Goal: Task Accomplishment & Management: Manage account settings

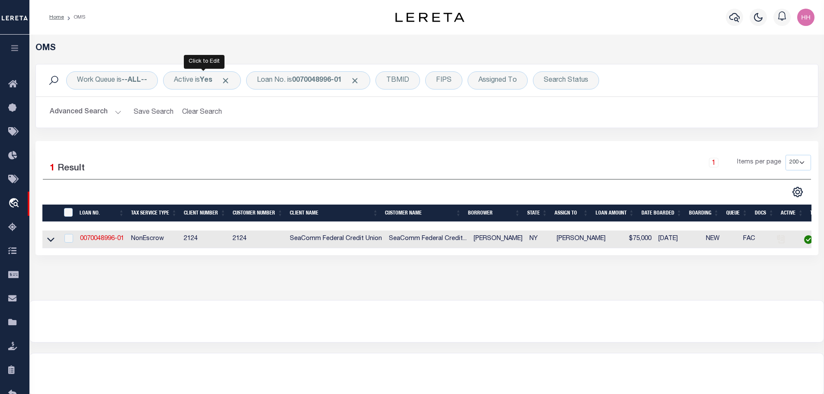
select select "200"
click at [109, 238] on link "0070048996-01" at bounding box center [102, 239] width 44 height 6
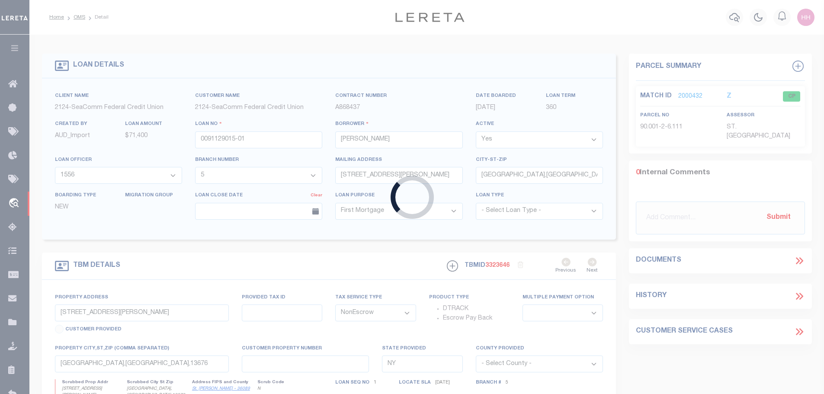
type input "0070048996-01"
type input "[PERSON_NAME]"
select select "4699"
type input "[STREET_ADDRESS][PERSON_NAME]"
type input "PIERREPONT,[GEOGRAPHIC_DATA],13617"
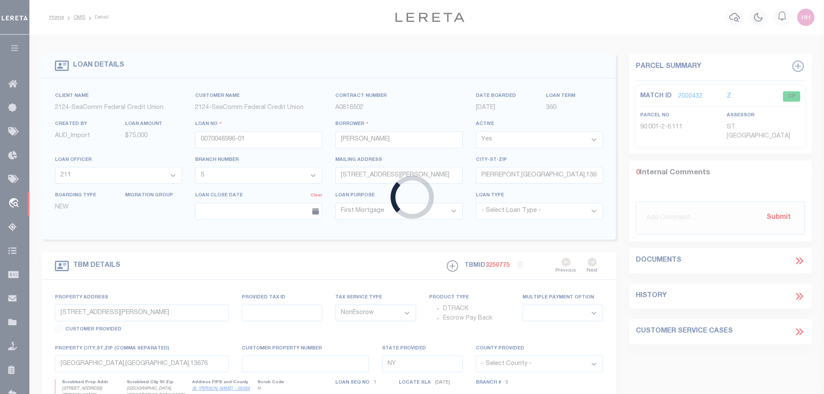
type input "[STREET_ADDRESS][PERSON_NAME]"
type input "103.004-4-1.11,.12"
type input "[GEOGRAPHIC_DATA],[GEOGRAPHIC_DATA],13617"
select select
select select "4699"
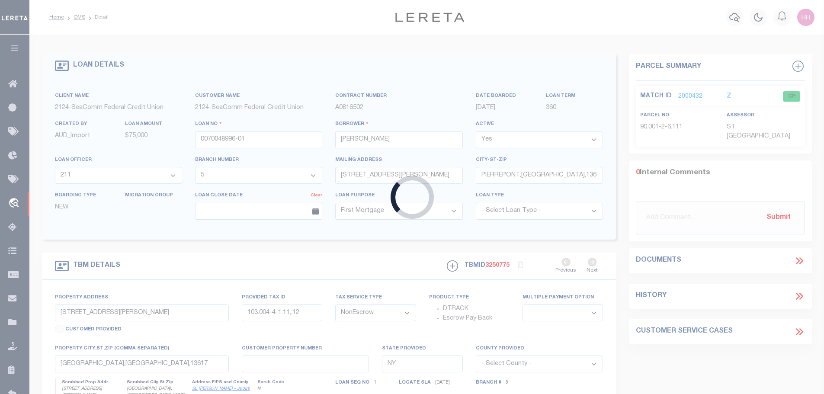
select select "2361"
select select
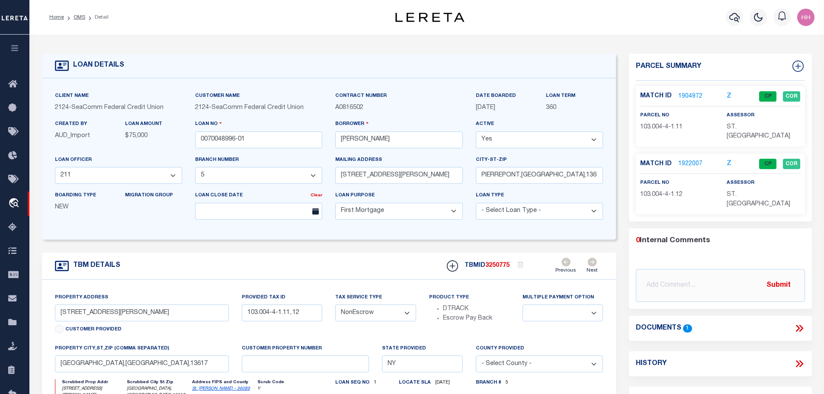
click at [694, 93] on link "1904972" at bounding box center [691, 96] width 24 height 9
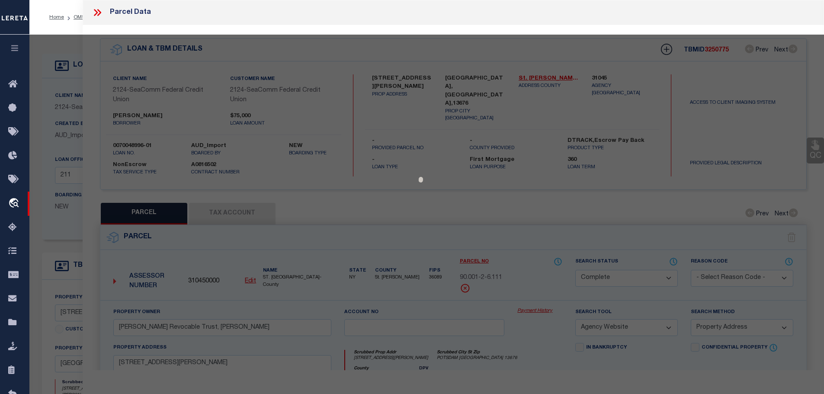
click at [265, 217] on div at bounding box center [426, 345] width 795 height 620
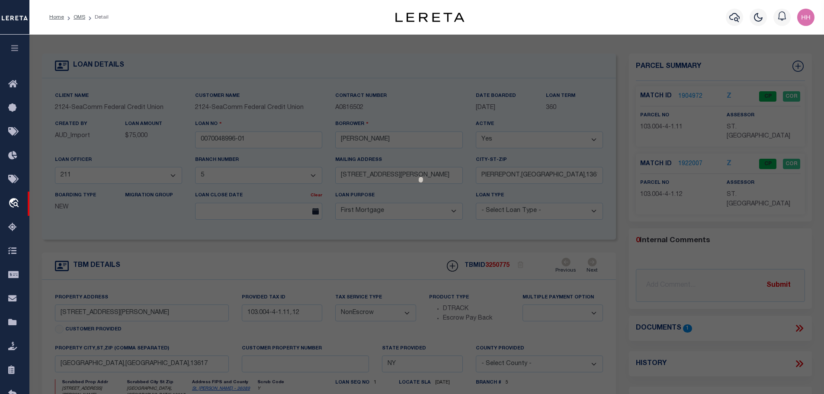
select select "AS"
select select
checkbox input "false"
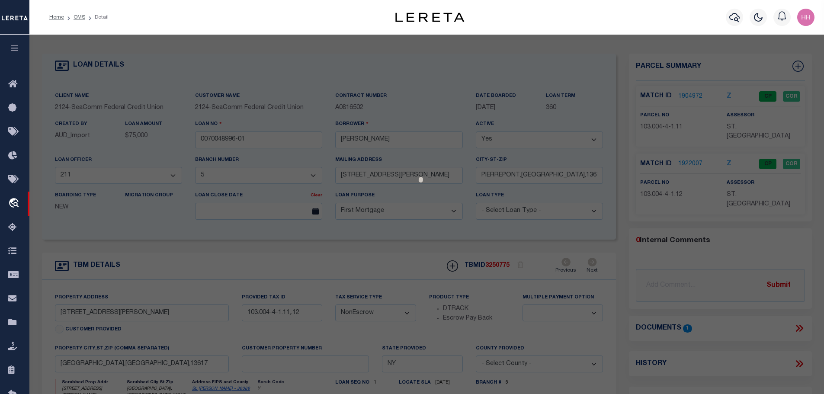
select select "CP"
type input "[PERSON_NAME]"
select select
type input "[STREET_ADDRESS][PERSON_NAME]"
checkbox input "false"
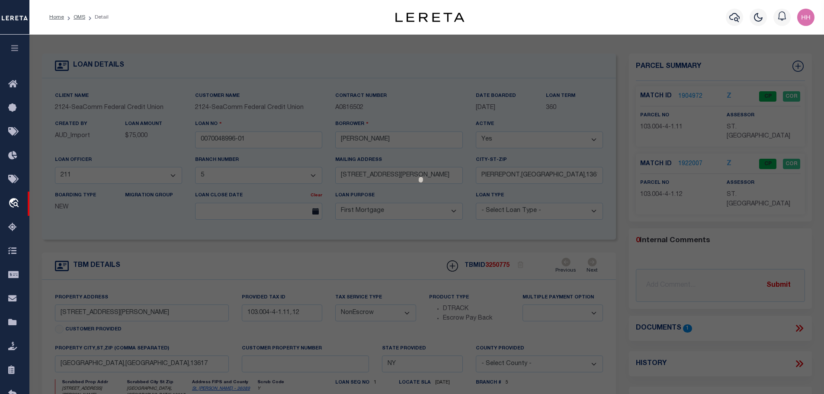
type input "[GEOGRAPHIC_DATA],[GEOGRAPHIC_DATA],13617"
type textarea "Acres: 3.70"
type textarea "Tax ID special Project"
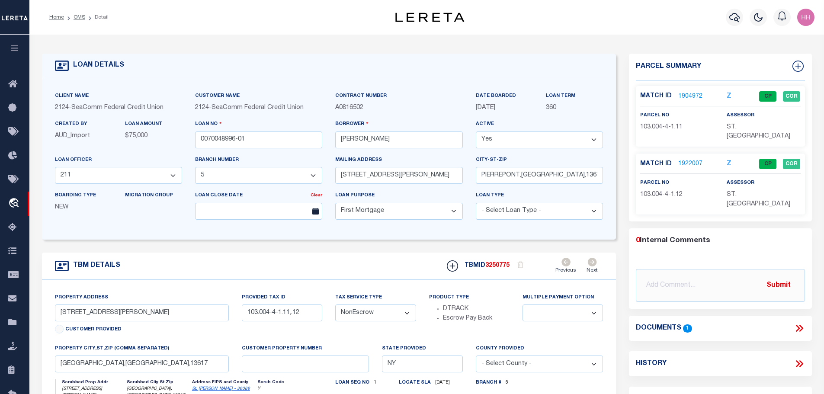
click at [690, 92] on link "1904972" at bounding box center [691, 96] width 24 height 9
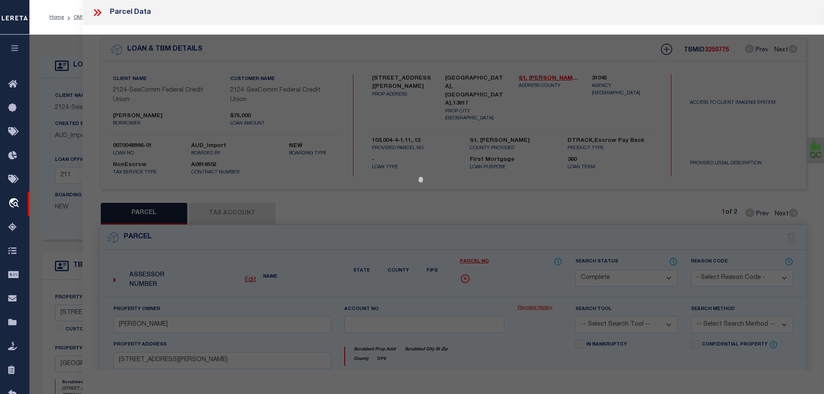
select select "AS"
checkbox input "false"
select select "CP"
type input "[PERSON_NAME]"
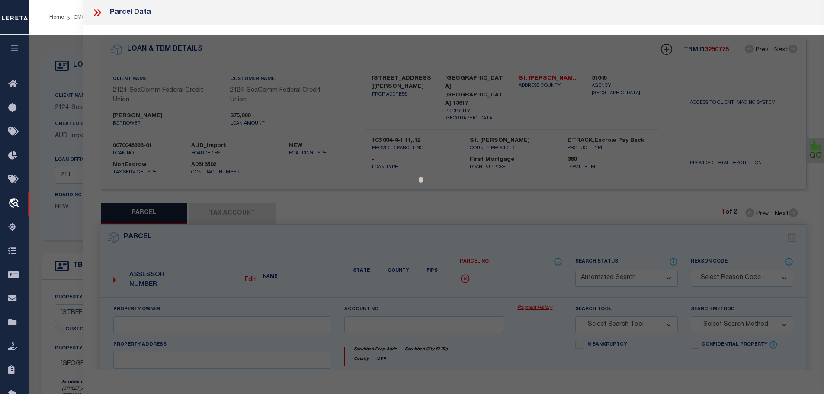
select select
type input "[STREET_ADDRESS][PERSON_NAME]"
checkbox input "false"
type input "[GEOGRAPHIC_DATA],[GEOGRAPHIC_DATA],13617"
type textarea "Acres: 3.70"
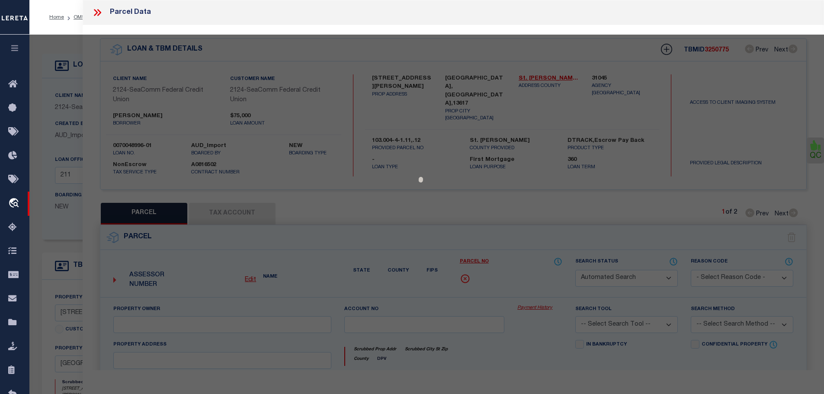
type textarea "Tax ID special Project"
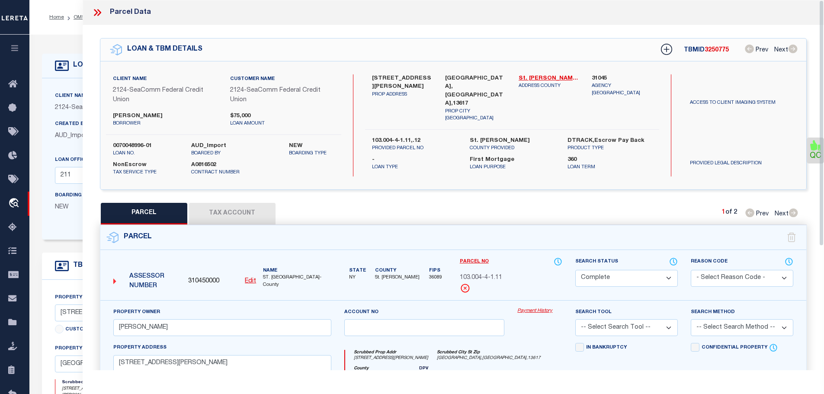
click at [252, 212] on button "Tax Account" at bounding box center [232, 214] width 87 height 22
select select "100"
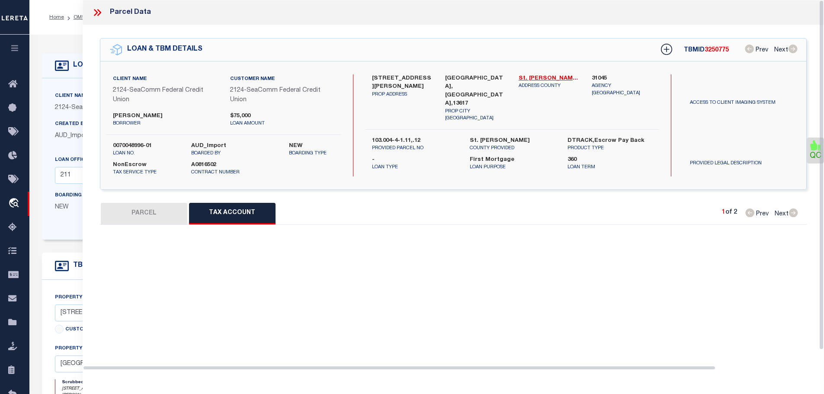
select select "100"
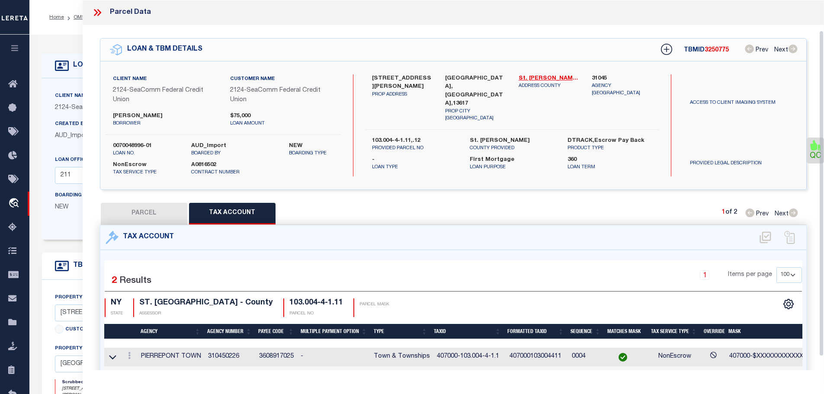
scroll to position [43, 0]
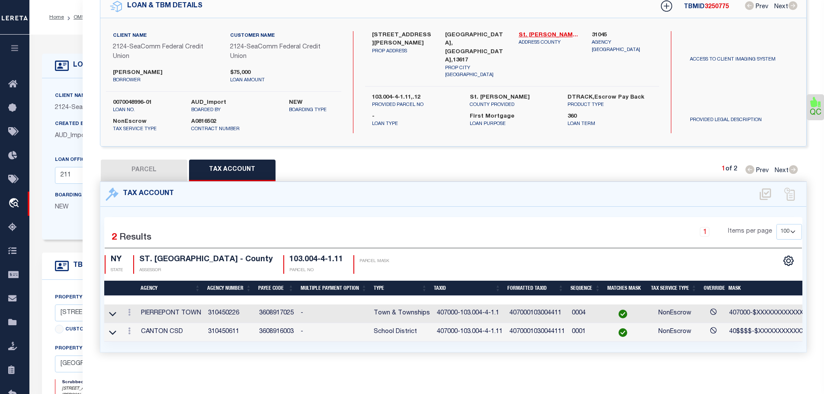
click at [462, 329] on td "407000-103.004-4-1.11" at bounding box center [470, 332] width 73 height 19
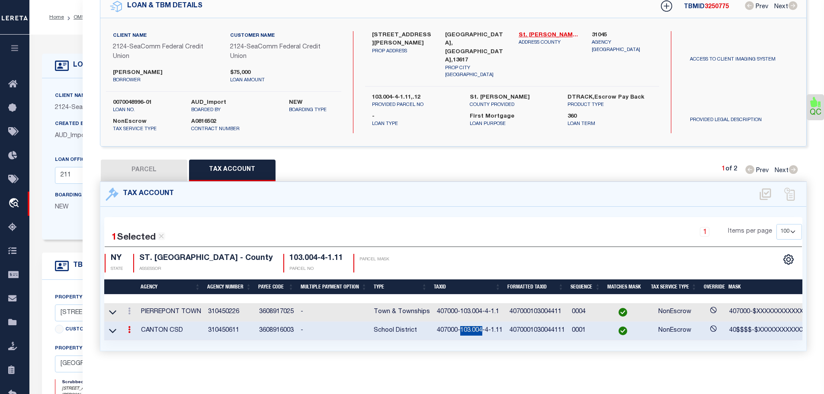
click at [462, 329] on td "407000-103.004-4-1.11" at bounding box center [470, 331] width 73 height 19
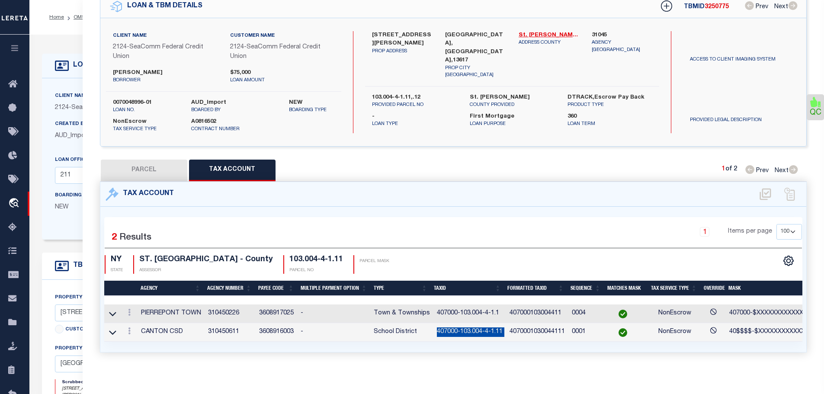
click at [462, 329] on td "407000-103.004-4-1.11" at bounding box center [470, 332] width 73 height 19
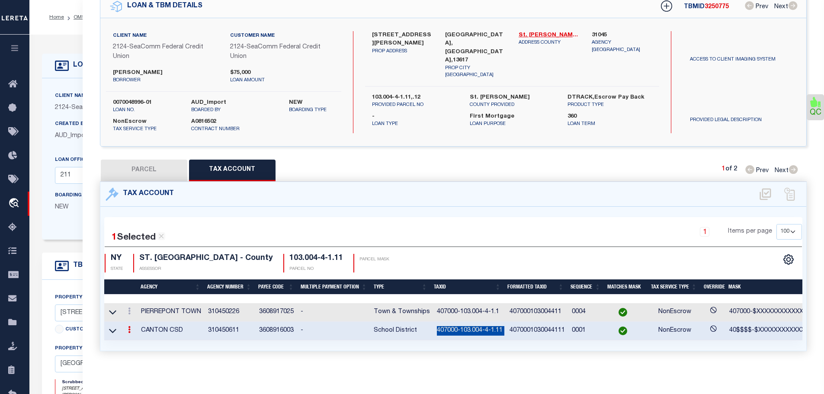
copy td "407000-103.004-4-1.11"
click at [137, 160] on button "PARCEL" at bounding box center [144, 171] width 87 height 22
click at [138, 166] on button "PARCEL" at bounding box center [144, 171] width 87 height 22
select select "AS"
checkbox input "false"
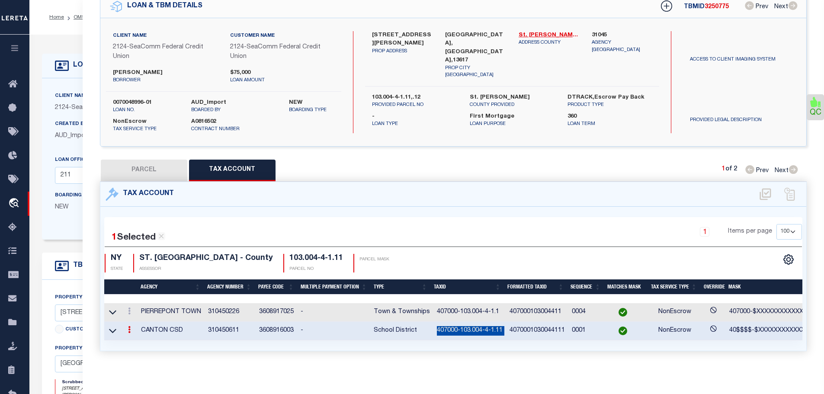
checkbox input "false"
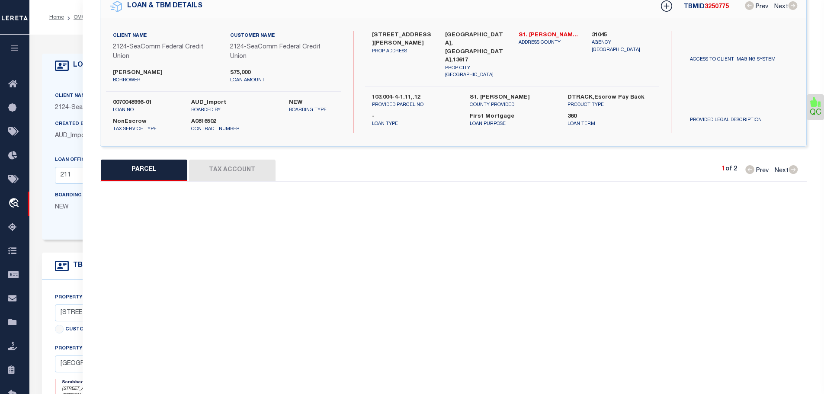
select select "CP"
type input "[PERSON_NAME]"
select select
type input "[STREET_ADDRESS][PERSON_NAME]"
checkbox input "false"
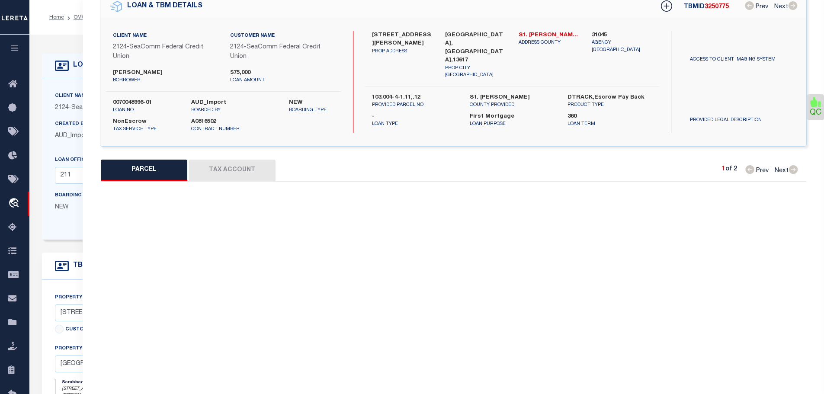
type input "[GEOGRAPHIC_DATA],[GEOGRAPHIC_DATA],13617"
type textarea "Acres: 3.70"
type textarea "Tax ID special Project"
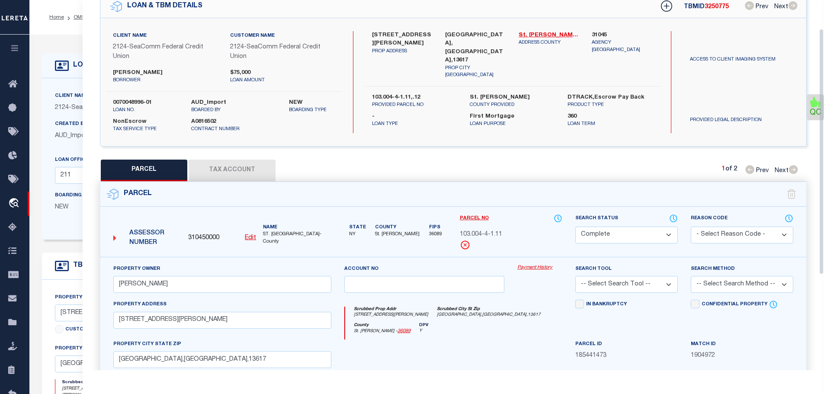
click at [237, 165] on button "Tax Account" at bounding box center [232, 171] width 87 height 22
select select "100"
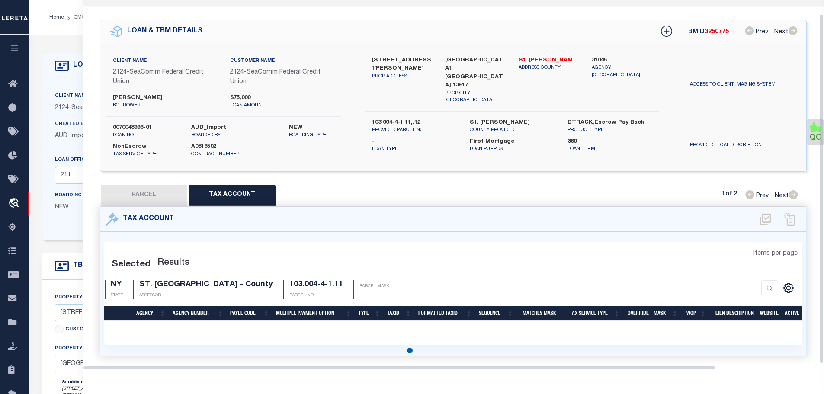
select select "100"
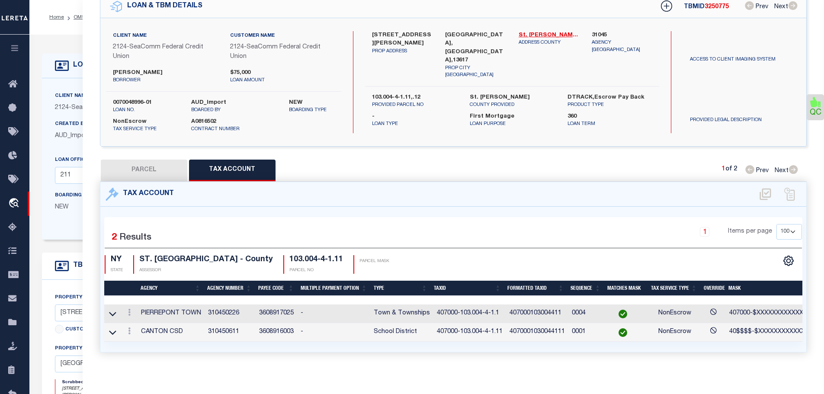
click at [481, 329] on td "407000-103.004-4-1.11" at bounding box center [470, 332] width 73 height 19
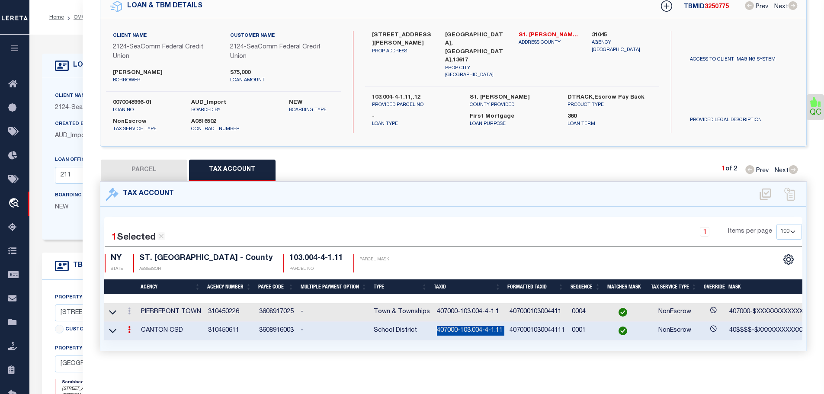
copy td "407000-103.004-4-1.11"
click at [130, 310] on icon at bounding box center [129, 311] width 3 height 7
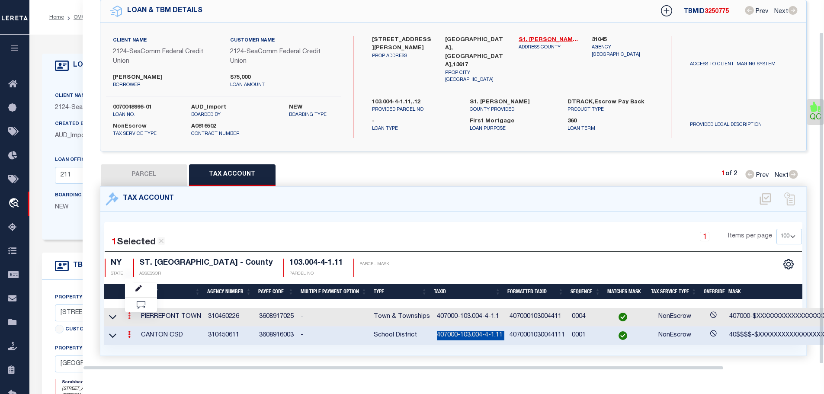
scroll to position [36, 0]
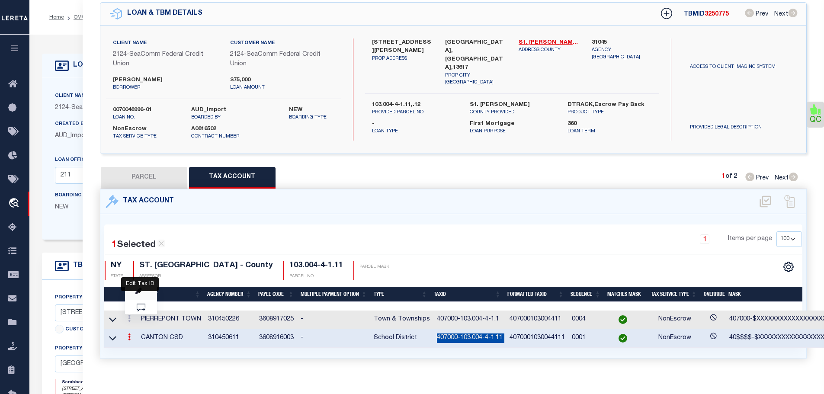
click at [137, 290] on icon "" at bounding box center [138, 291] width 6 height 6
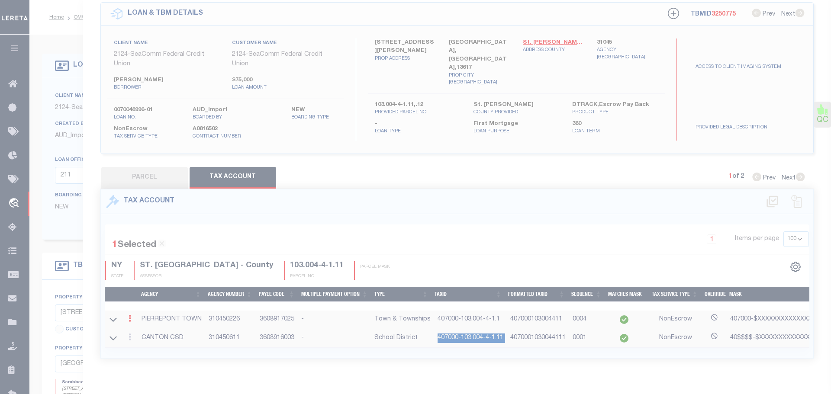
type input "407000-103.004-4-1.1"
type textarea "407000-$XXXXXXXXXXXXXXXXXXX"
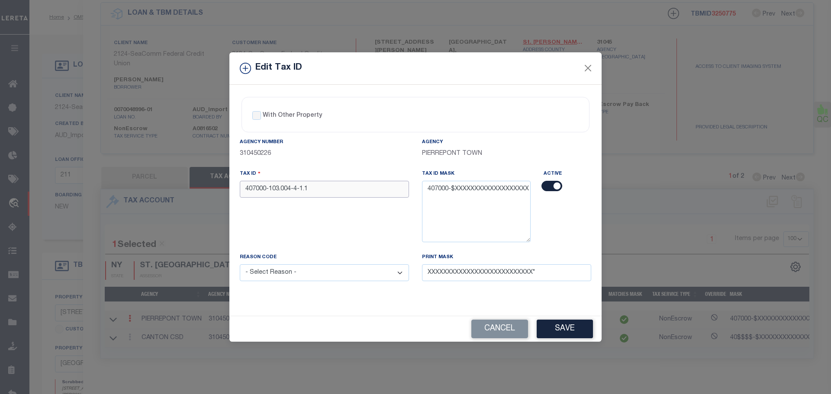
click at [336, 194] on input "407000-103.004-4-1.1" at bounding box center [324, 189] width 169 height 17
paste input "1"
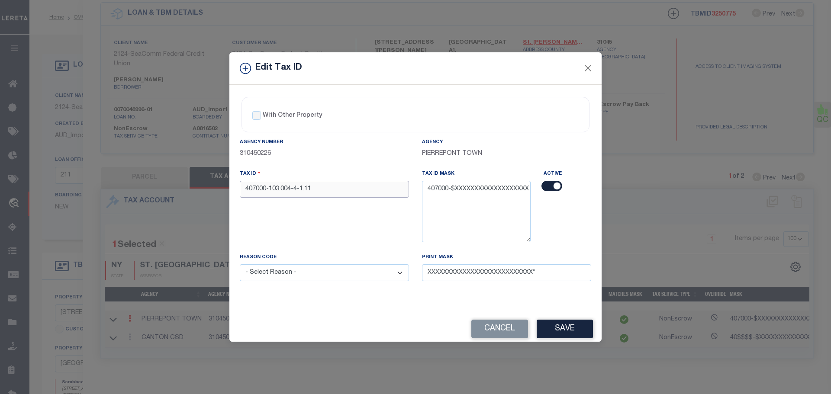
type input "407000-103.004-4-1.11"
click at [331, 270] on select "- Select Reason - 099 - Other (Provide additional detail) ACT - Agency Changed …" at bounding box center [324, 272] width 169 height 17
select select "ACT"
click at [240, 265] on select "- Select Reason - 099 - Other (Provide additional detail) ACT - Agency Changed …" at bounding box center [324, 272] width 169 height 17
click at [570, 328] on button "Save" at bounding box center [565, 329] width 56 height 19
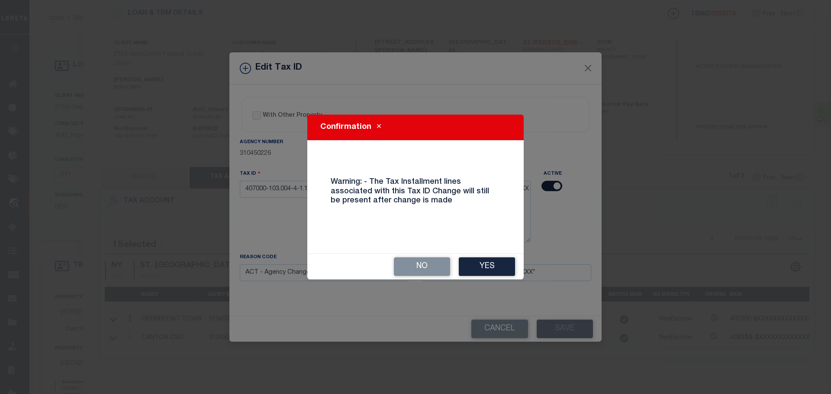
drag, startPoint x: 482, startPoint y: 270, endPoint x: 492, endPoint y: 257, distance: 16.4
click at [483, 268] on button "Yes" at bounding box center [487, 266] width 56 height 19
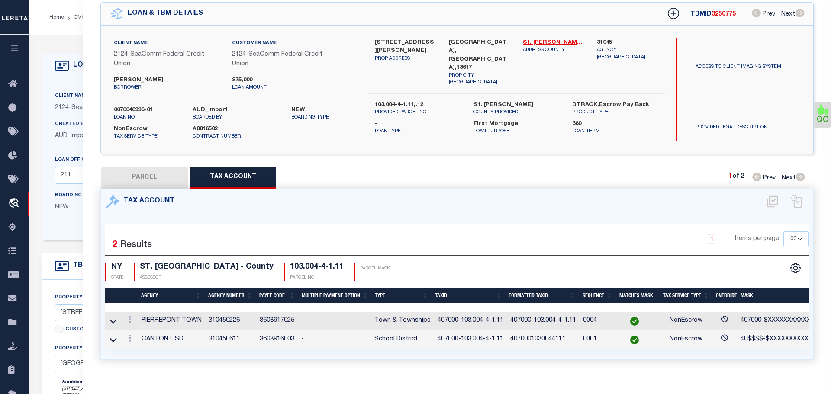
select select
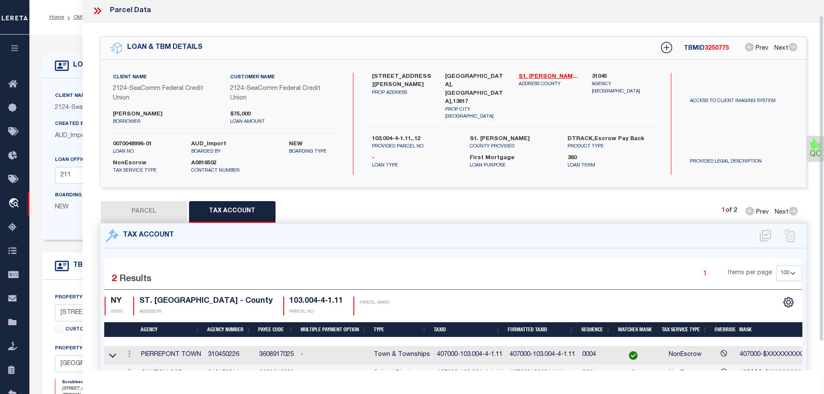
scroll to position [0, 0]
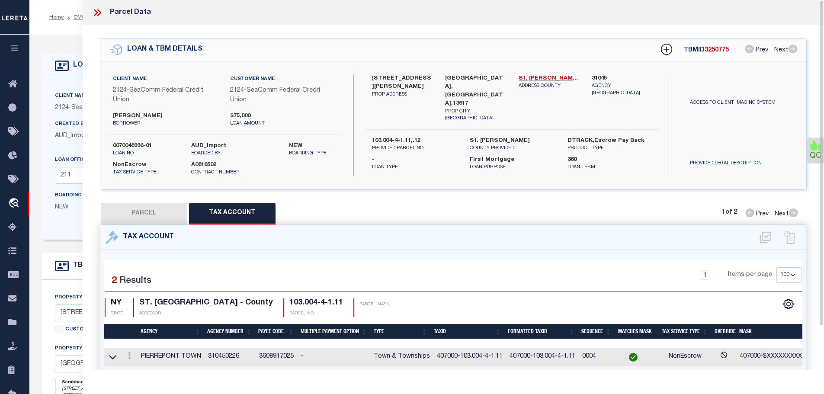
click at [96, 13] on icon at bounding box center [97, 12] width 11 height 11
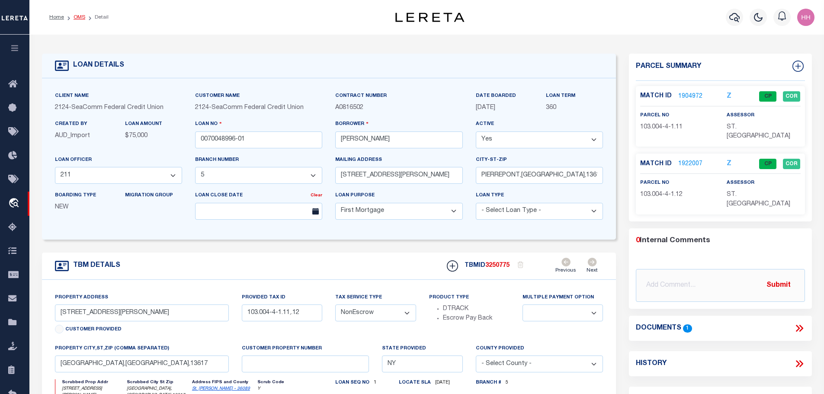
click at [76, 19] on link "OMS" at bounding box center [80, 17] width 12 height 5
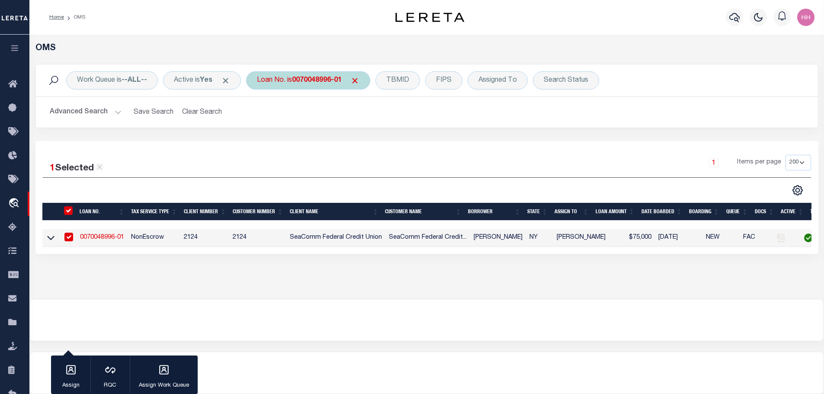
click at [328, 86] on div "Loan No. is 0070048996-01" at bounding box center [308, 80] width 124 height 18
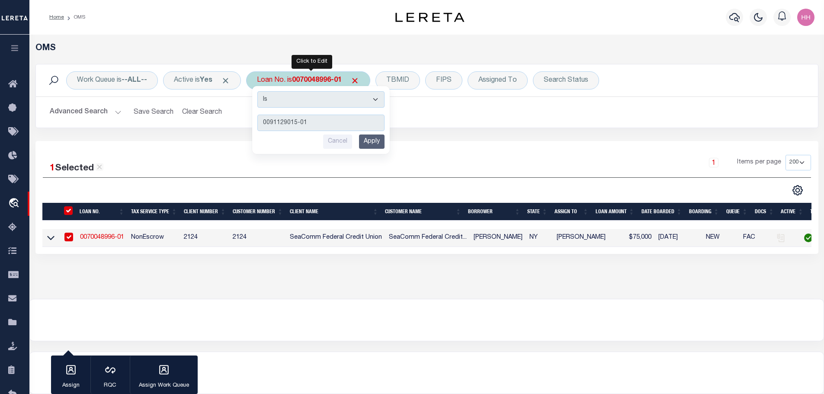
type input "0091129015-01"
click at [380, 150] on div "Is Contains 0091129015-01 Cancel Apply" at bounding box center [321, 120] width 138 height 68
click at [376, 142] on input "Apply" at bounding box center [372, 142] width 26 height 14
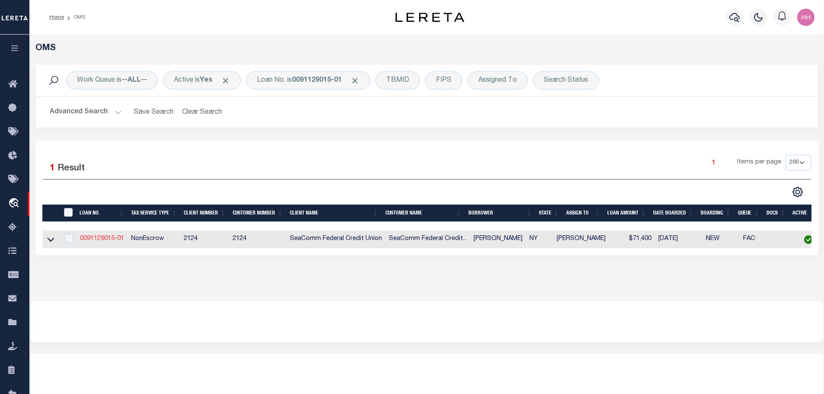
click at [100, 236] on link "0091129015-01" at bounding box center [102, 239] width 44 height 6
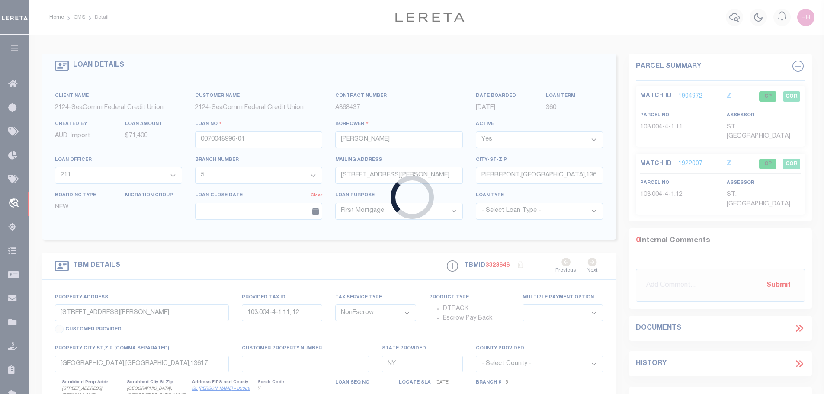
type input "0091129015-01"
type input "[PERSON_NAME]"
select select "36967"
type input "[STREET_ADDRESS][PERSON_NAME]"
type input "[GEOGRAPHIC_DATA],[GEOGRAPHIC_DATA],13676"
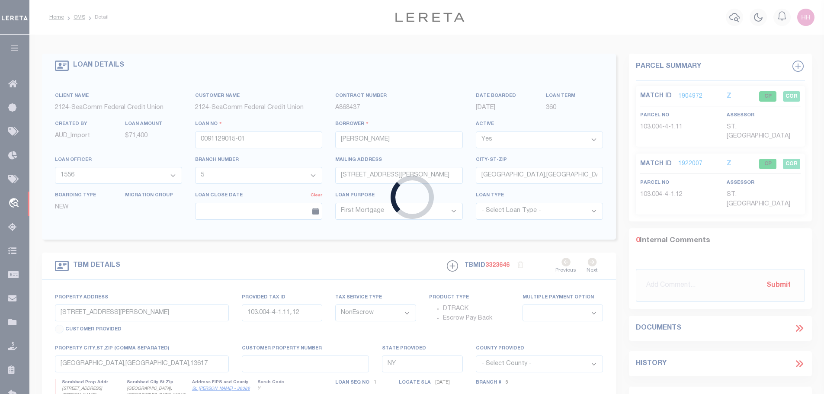
select select "2361"
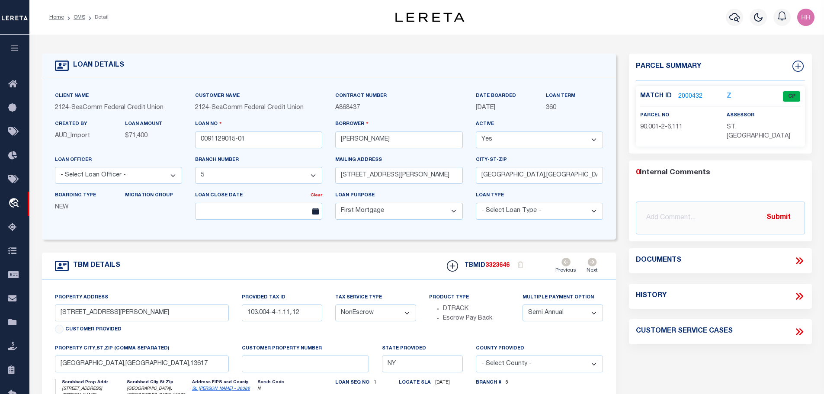
select select "36967"
type input "[STREET_ADDRESS][PERSON_NAME]"
select select
type input "[GEOGRAPHIC_DATA],[GEOGRAPHIC_DATA],13676"
click at [683, 93] on link "2000432" at bounding box center [691, 96] width 24 height 9
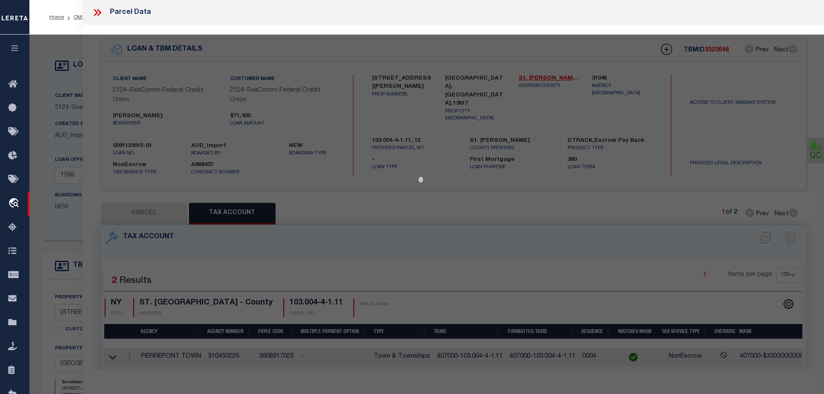
select select "AS"
checkbox input "false"
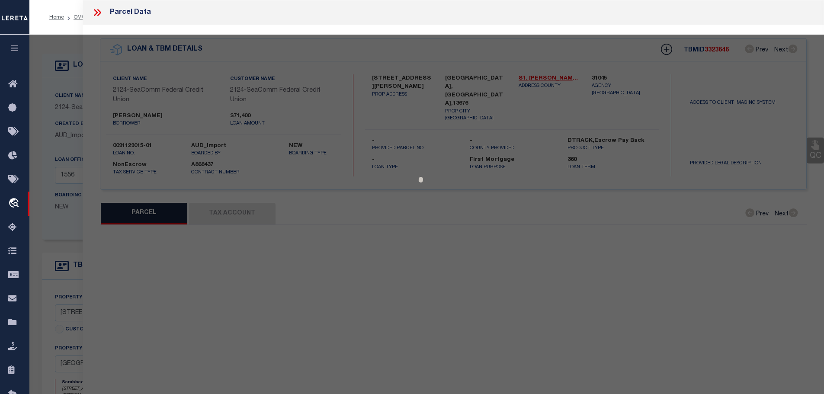
select select "CP"
type input "[PERSON_NAME] Revocable Trust, [PERSON_NAME]"
select select "AGW"
select select "ADD"
type input "[STREET_ADDRESS][PERSON_NAME]"
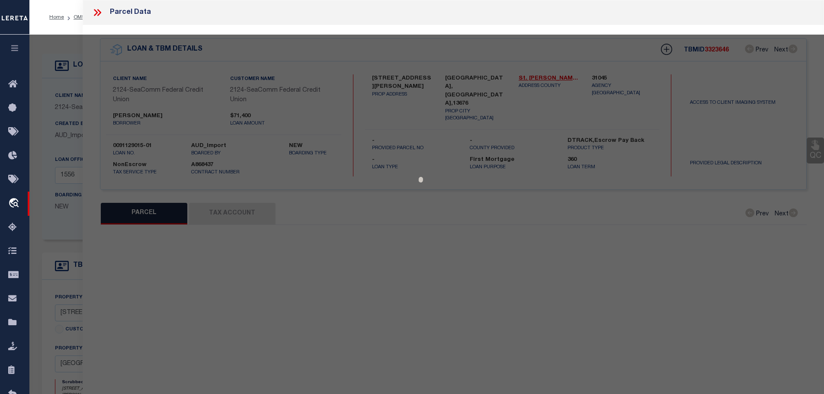
type input "POTSDAM [GEOGRAPHIC_DATA] 13676"
type textarea "ACRES 43.22"
type textarea "Tax ID special Project"
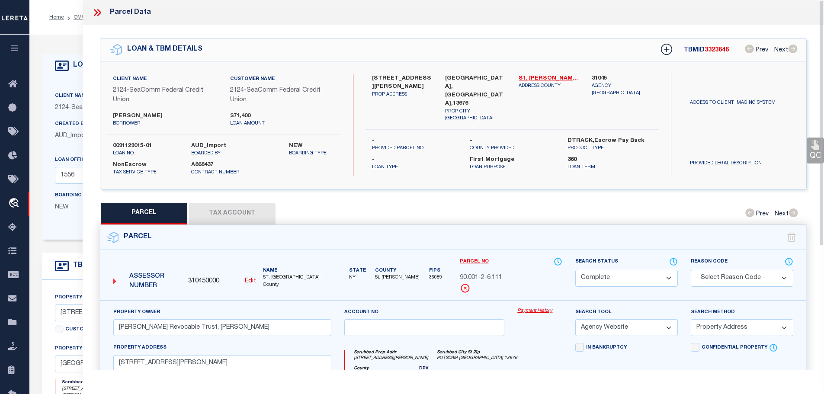
click at [240, 206] on button "Tax Account" at bounding box center [232, 214] width 87 height 22
select select "100"
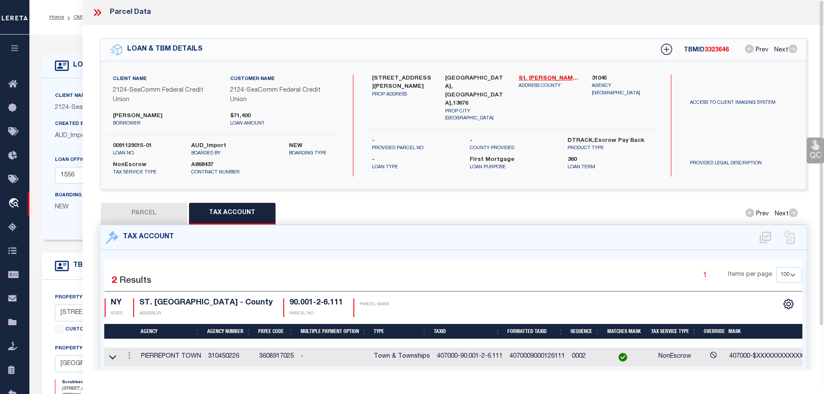
click at [98, 12] on icon at bounding box center [97, 12] width 11 height 11
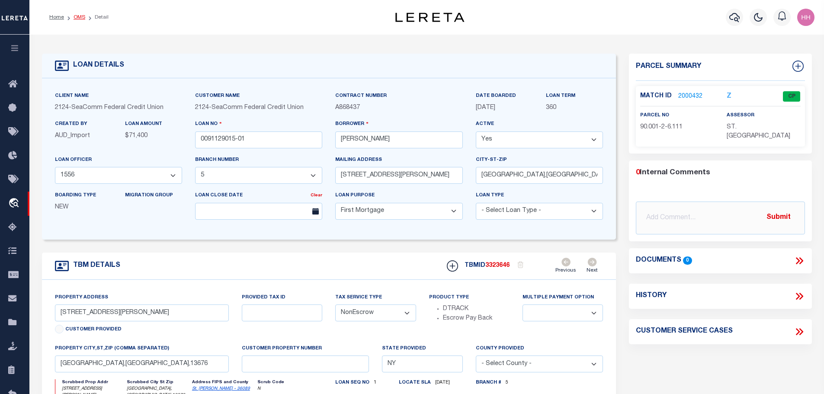
click at [77, 16] on link "OMS" at bounding box center [80, 17] width 12 height 5
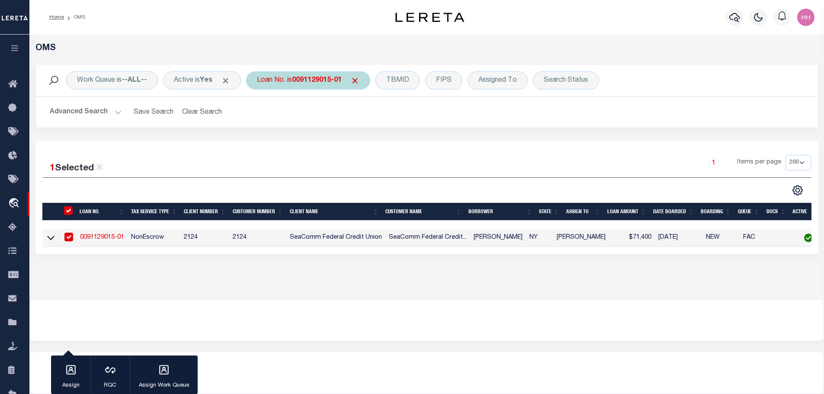
click at [317, 81] on b "0091129015-01" at bounding box center [317, 80] width 50 height 7
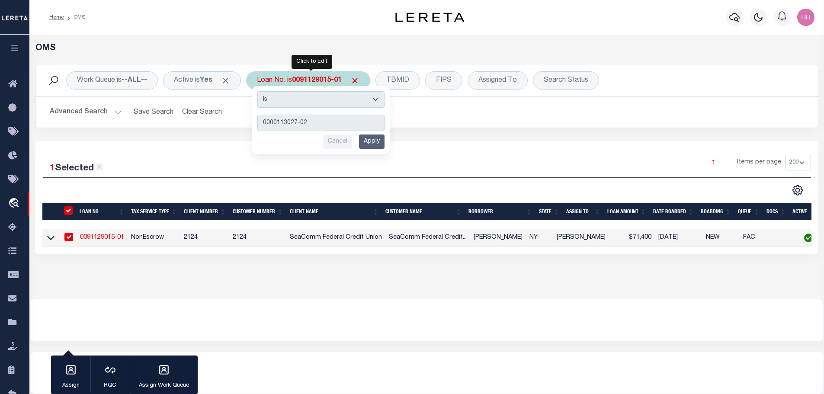
click at [376, 141] on input "Apply" at bounding box center [372, 142] width 26 height 14
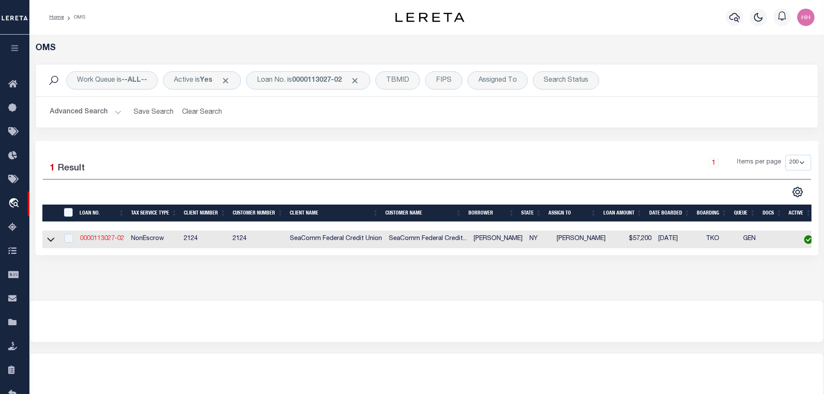
click at [99, 238] on link "0000113027-02" at bounding box center [102, 239] width 44 height 6
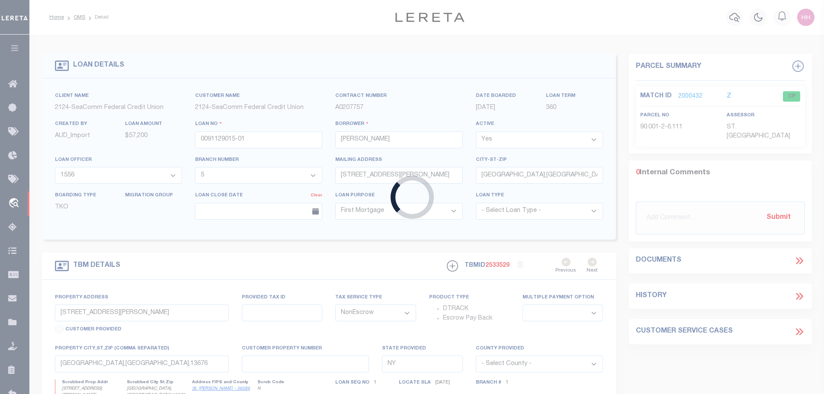
type input "0000113027-02"
type input "[PERSON_NAME]"
select select "4692"
select select "2358"
type input "724 COUNTY ROUTE 53"
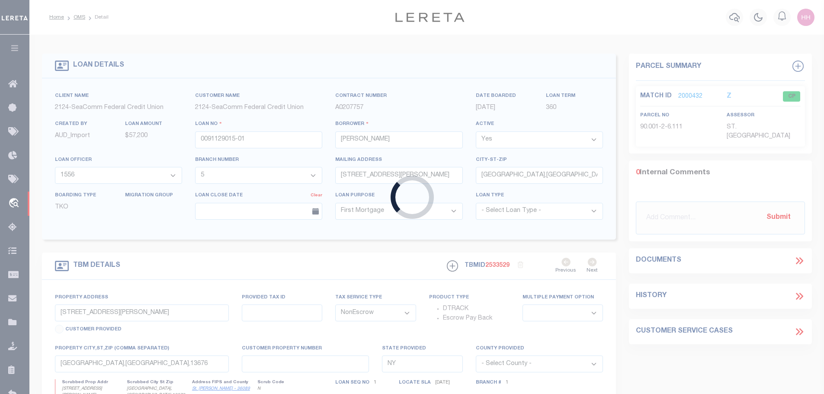
type input "[PERSON_NAME][GEOGRAPHIC_DATA],[GEOGRAPHIC_DATA],1361"
type input "[STREET_ADDRESS]"
type input "25.002-1-17.12"
type input "[PERSON_NAME][GEOGRAPHIC_DATA] 13613"
select select
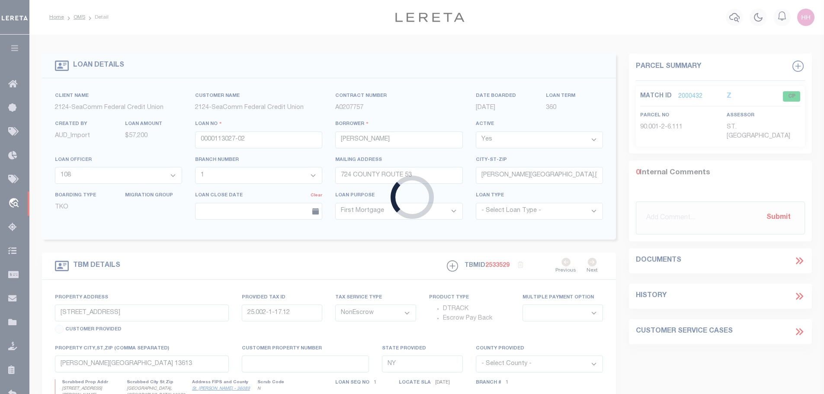
select select "4692"
select select "2358"
select select
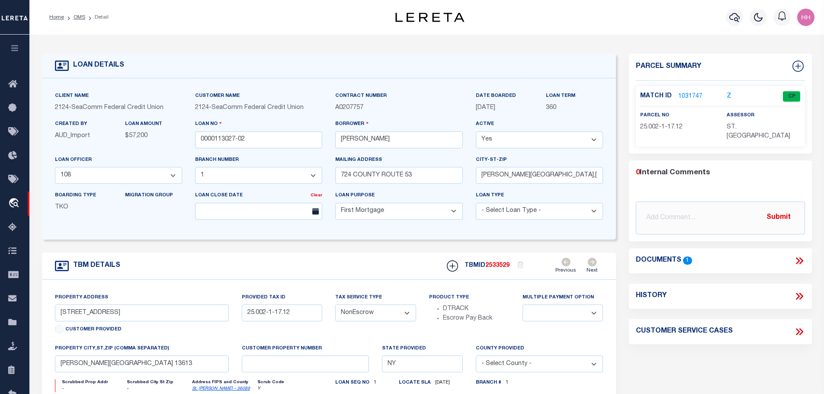
click at [681, 95] on link "1031747" at bounding box center [691, 96] width 24 height 9
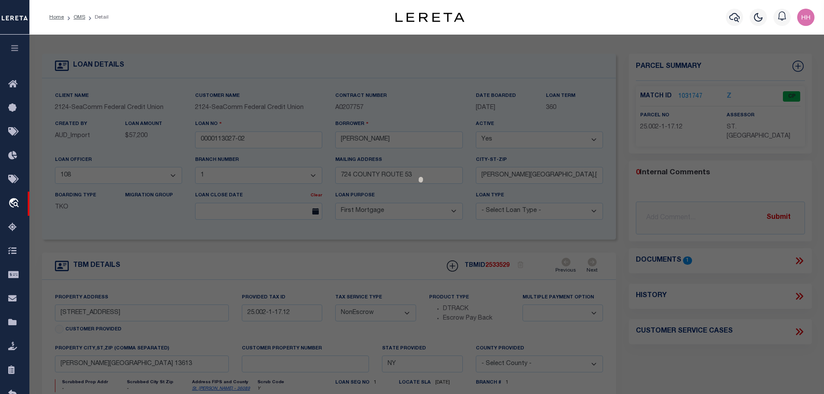
select select "AS"
select select
checkbox input "false"
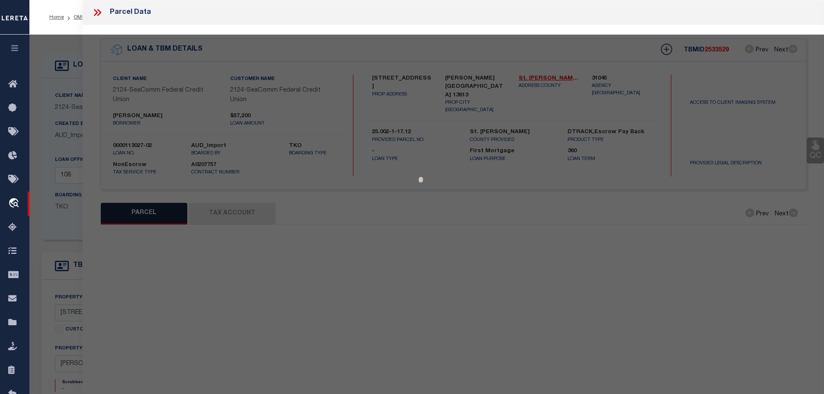
select select "CP"
type input "[PERSON_NAME]"
select select
type input "[STREET_ADDRESS]"
type input "HELENA [GEOGRAPHIC_DATA]"
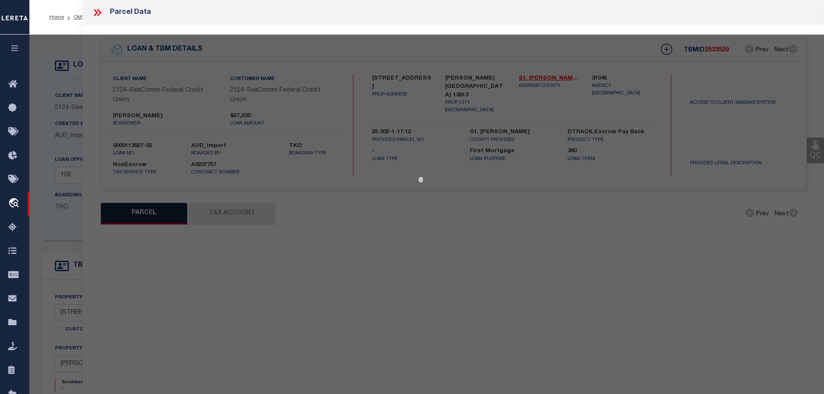
type textarea "Tax ID Special Project"
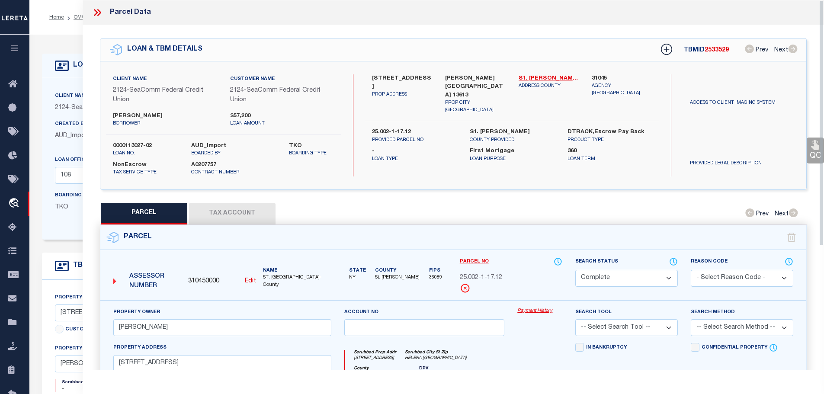
click at [230, 211] on button "Tax Account" at bounding box center [232, 214] width 87 height 22
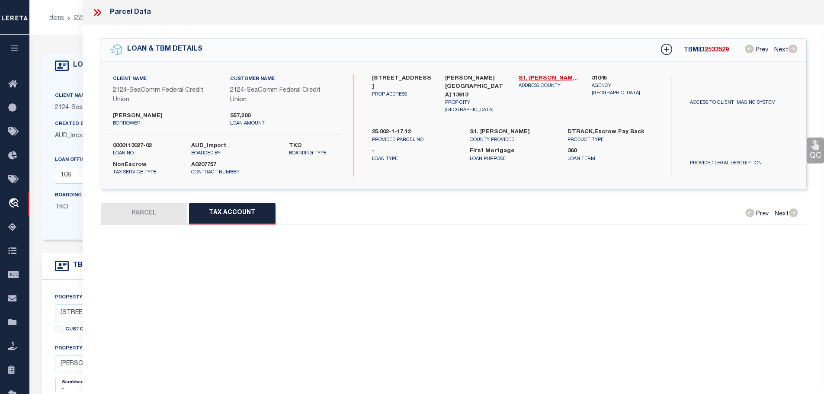
select select "100"
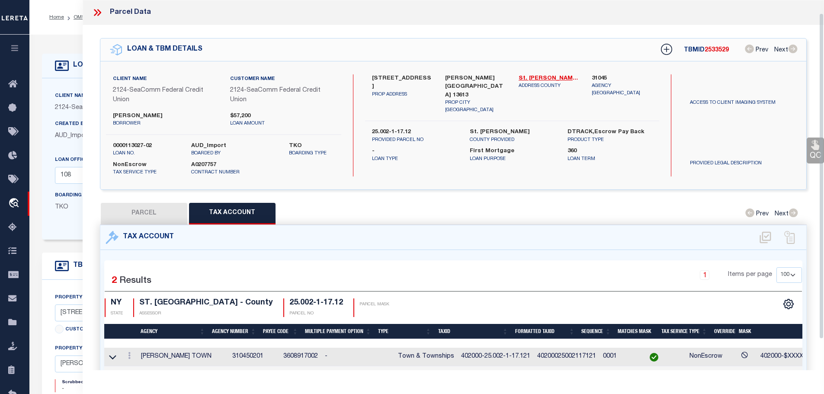
scroll to position [15, 0]
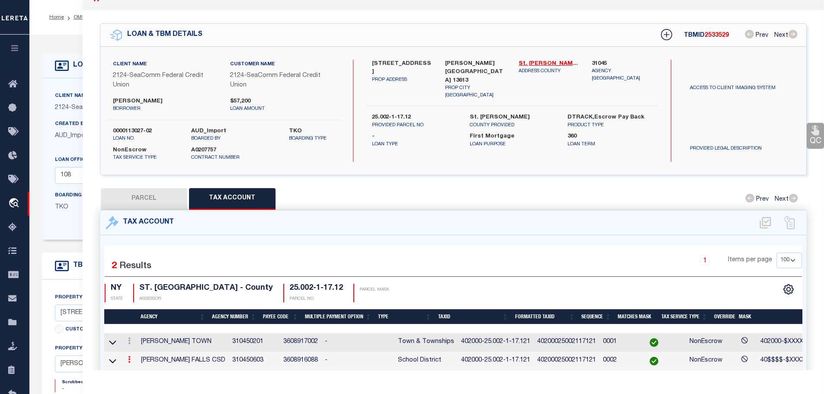
click at [131, 360] on icon at bounding box center [129, 359] width 3 height 7
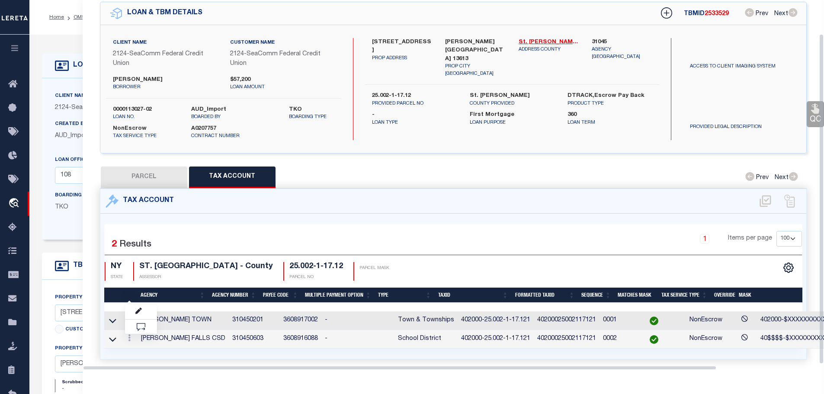
scroll to position [38, 0]
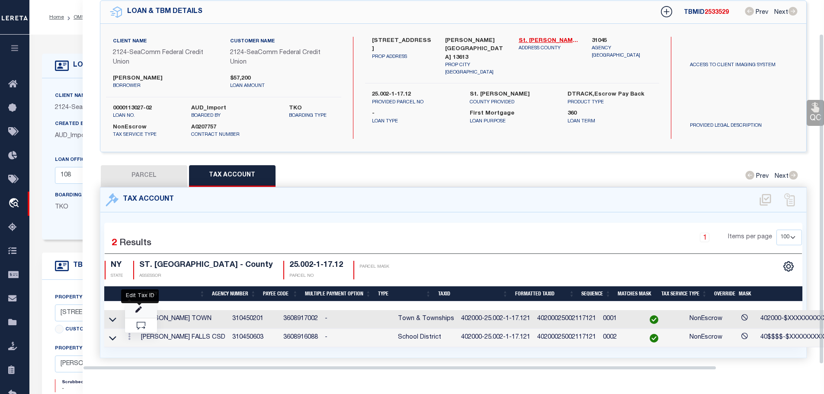
click at [138, 308] on icon "" at bounding box center [138, 310] width 6 height 6
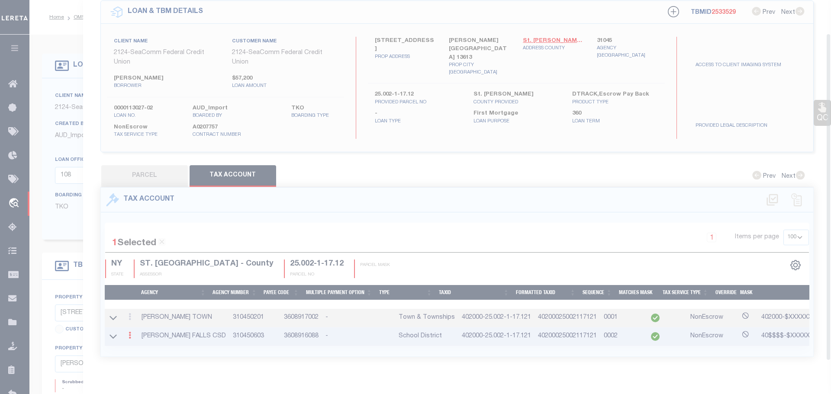
type input "402000-25.002-1-17.121"
type textarea "40$$$$-$XXXXXXXXXXXXXXXXXXX"
select select "ACT"
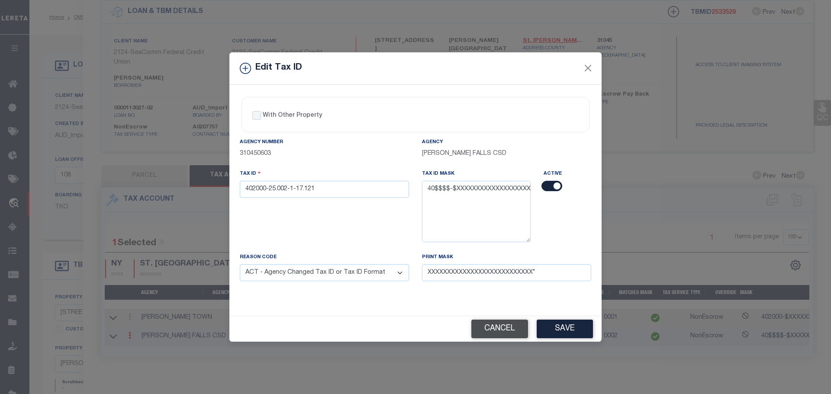
click at [502, 330] on button "Cancel" at bounding box center [499, 329] width 57 height 19
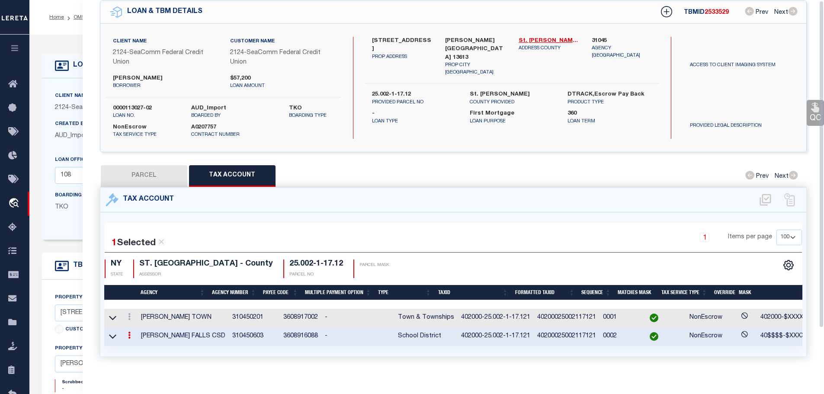
scroll to position [0, 0]
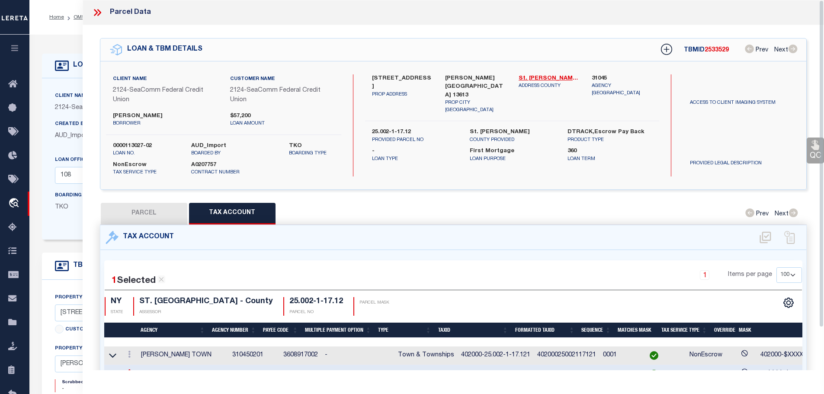
click at [96, 16] on icon at bounding box center [97, 12] width 11 height 11
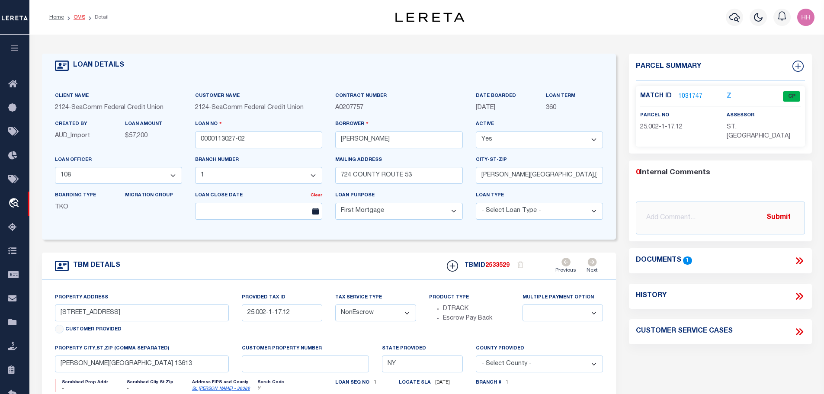
click at [74, 18] on link "OMS" at bounding box center [80, 17] width 12 height 5
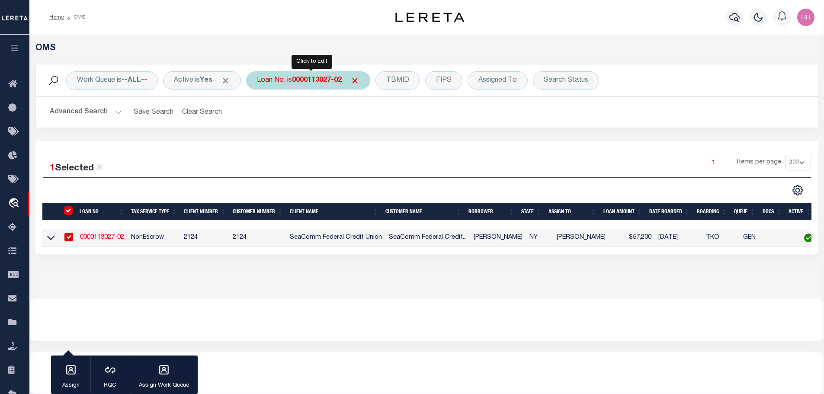
click at [313, 82] on b "0000113027-02" at bounding box center [317, 80] width 50 height 7
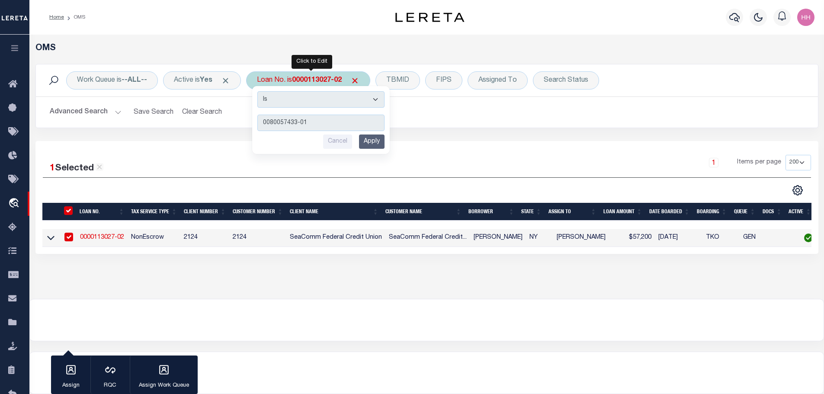
click at [375, 145] on input "Apply" at bounding box center [372, 142] width 26 height 14
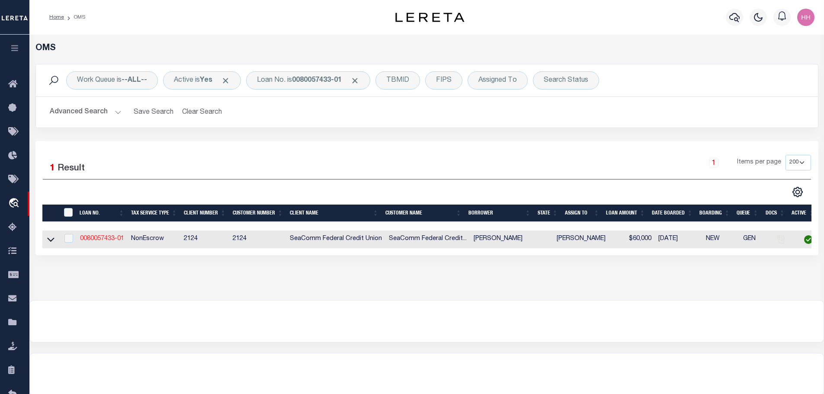
click at [102, 238] on link "0080057433-01" at bounding box center [102, 239] width 44 height 6
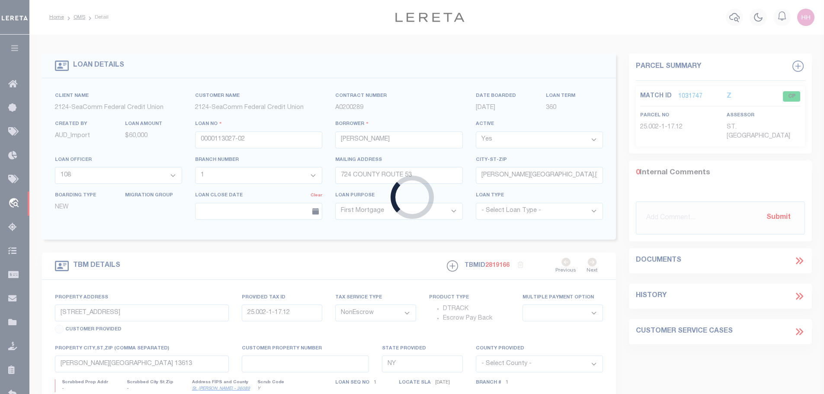
type input "0080057433-01"
type input "[PERSON_NAME]"
select select "6961"
type input "[STREET_ADDRESS]"
type input "[GEOGRAPHIC_DATA],[GEOGRAPHIC_DATA],13654"
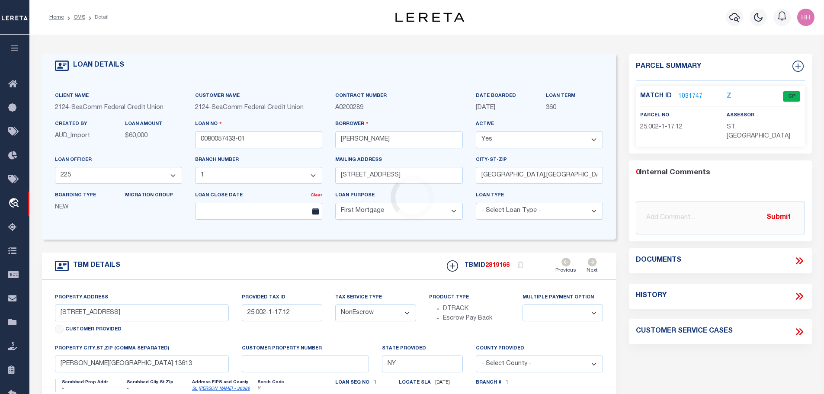
select select "6961"
select select
type input "[GEOGRAPHIC_DATA],[GEOGRAPHIC_DATA],13694"
select select "2358"
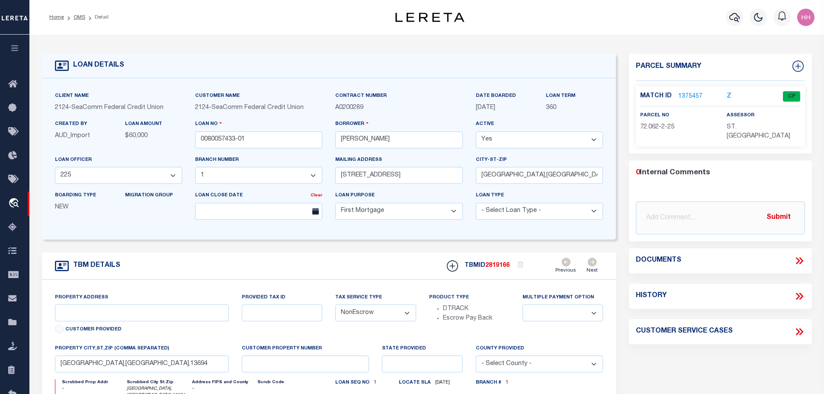
click at [685, 95] on link "1375457" at bounding box center [691, 96] width 24 height 9
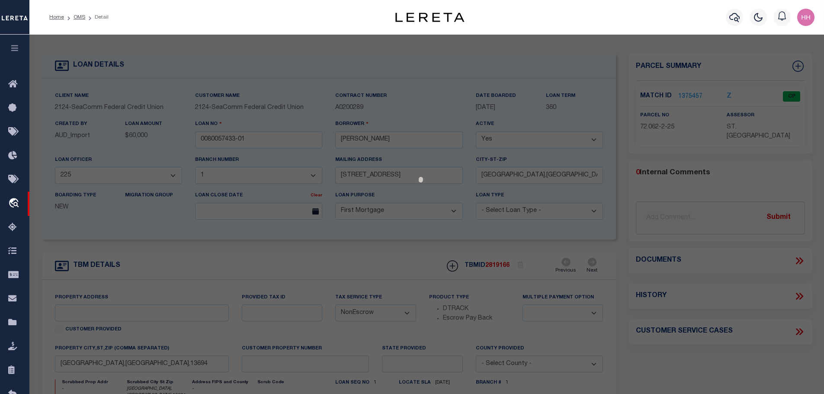
select select "AS"
checkbox input "false"
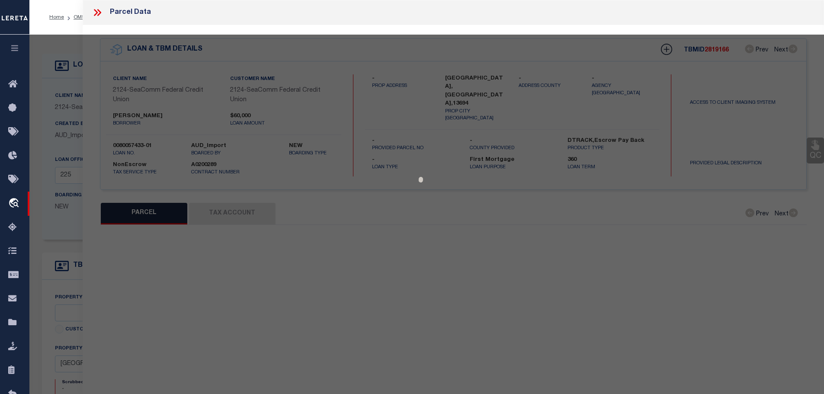
select select "CP"
type input "[PERSON_NAME]"
select select
type input "41 STATE ST"
checkbox input "false"
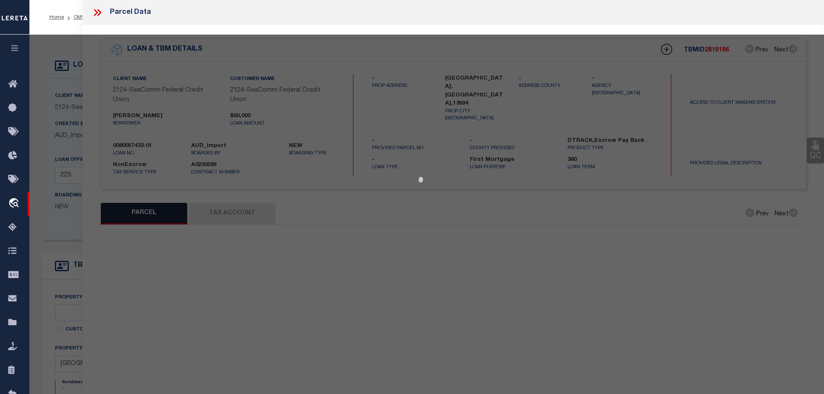
type input "HEUVELTON [GEOGRAPHIC_DATA]"
type textarea "LOT SIZE 90 X 225"
type textarea "Tax ID Special Project"
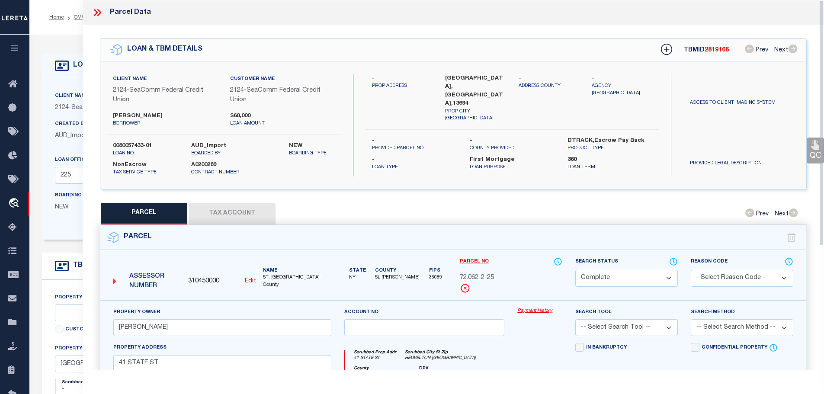
click at [235, 204] on button "Tax Account" at bounding box center [232, 214] width 87 height 22
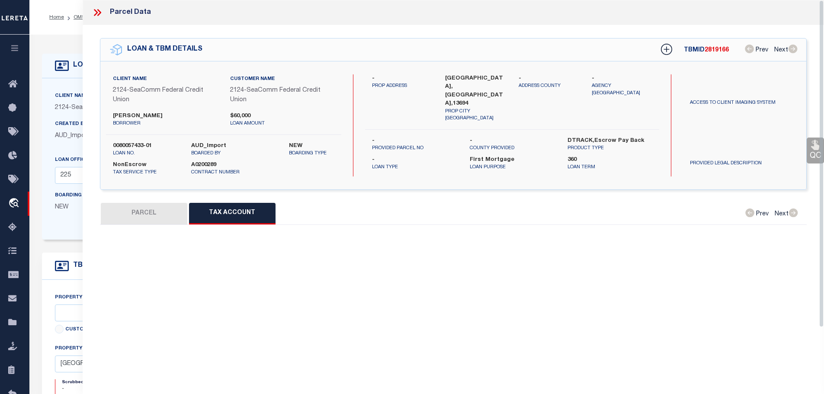
select select "100"
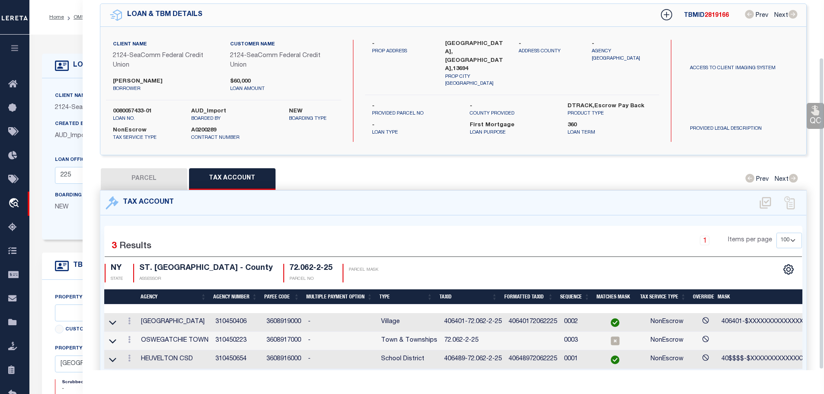
scroll to position [69, 0]
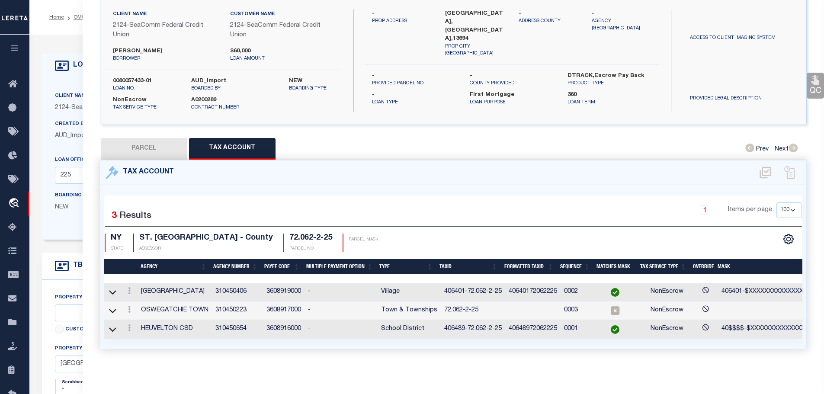
click at [140, 138] on button "PARCEL" at bounding box center [144, 149] width 87 height 22
select select "AS"
checkbox input "false"
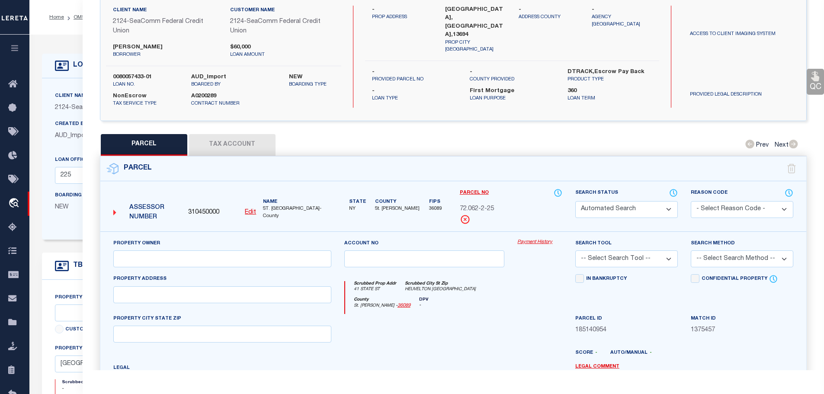
select select "CP"
type input "[PERSON_NAME]"
select select
type input "41 STATE ST"
checkbox input "false"
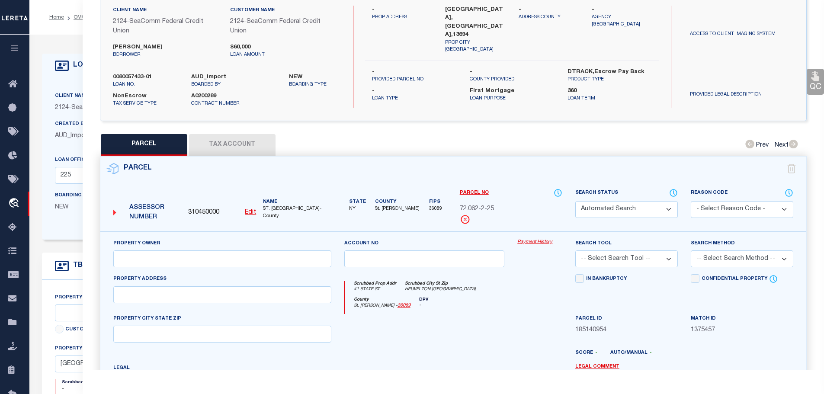
type input "HEUVELTON [GEOGRAPHIC_DATA]"
type textarea "LOT SIZE 90 X 225"
type textarea "Tax ID Special Project"
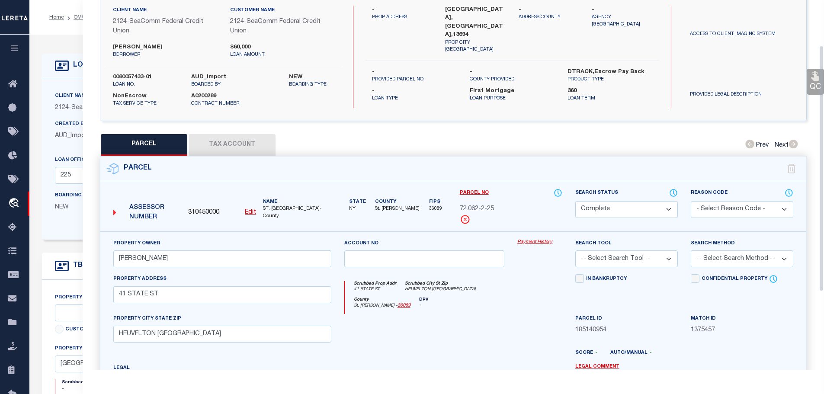
click at [225, 139] on button "Tax Account" at bounding box center [232, 145] width 87 height 22
select select "100"
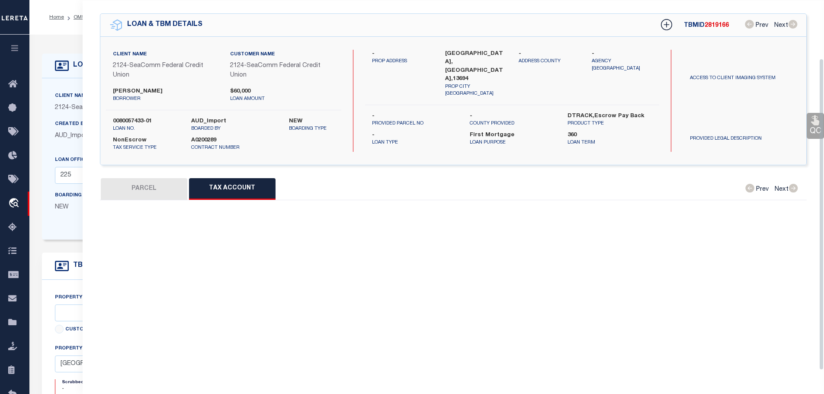
select select "100"
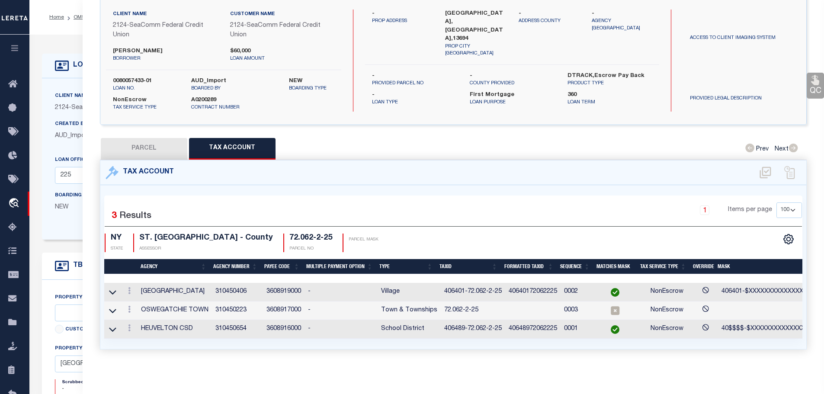
click at [460, 287] on td "406401-72.062-2-25" at bounding box center [473, 292] width 64 height 19
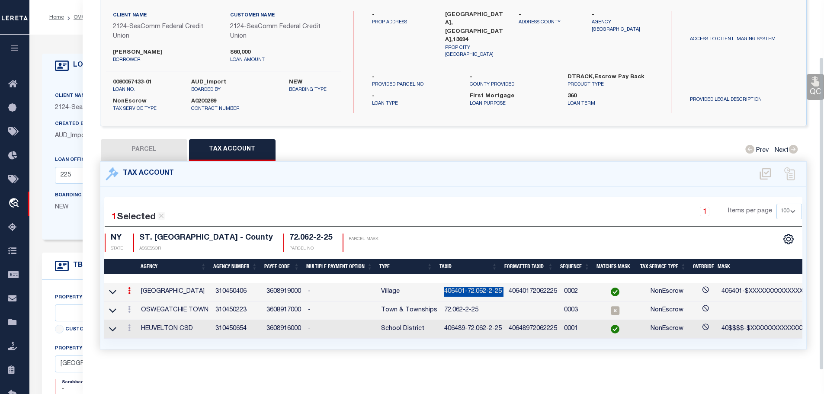
click at [460, 287] on td "406401-72.062-2-25" at bounding box center [473, 292] width 64 height 19
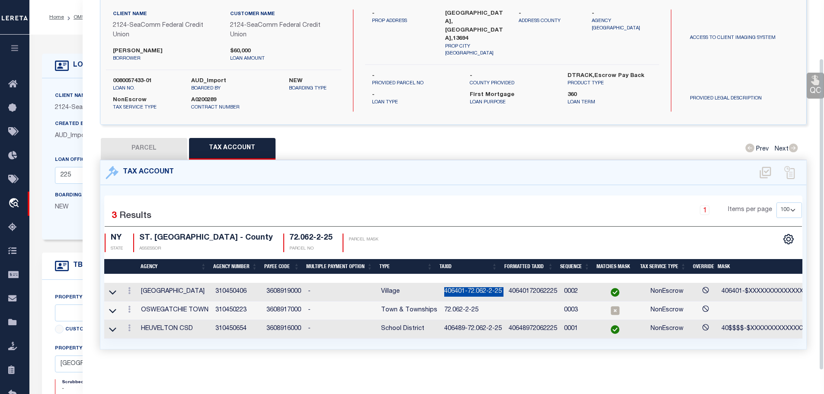
copy td "406401-72.062-2-25"
click at [130, 325] on icon at bounding box center [129, 328] width 3 height 7
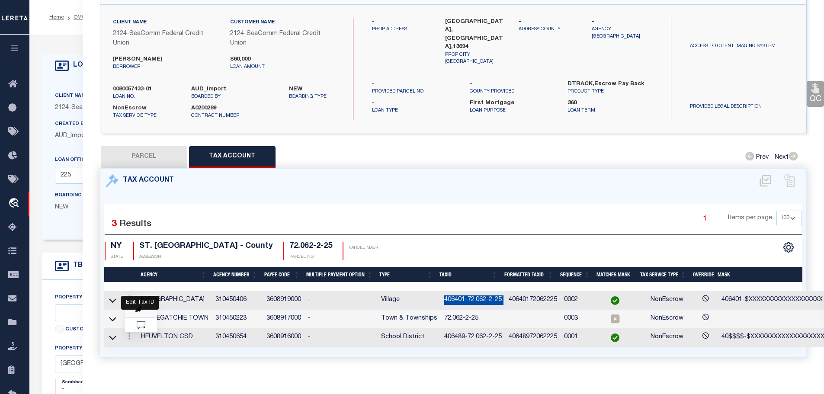
click at [138, 309] on icon "" at bounding box center [138, 309] width 6 height 6
type input "406489-72.062-2-25"
select select
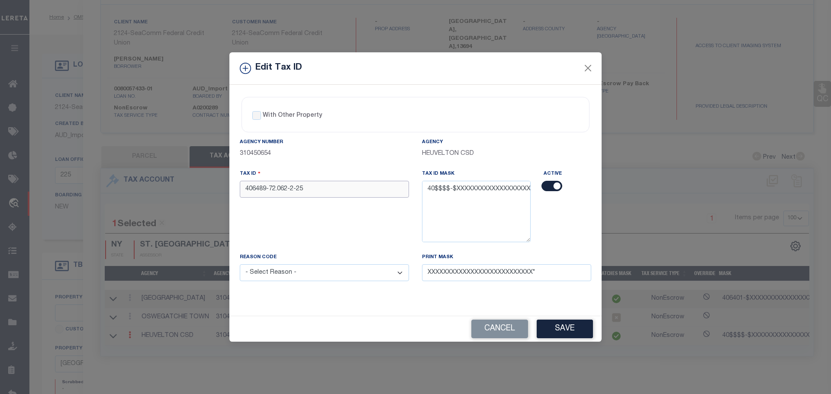
click at [307, 187] on input "406489-72.062-2-25" at bounding box center [324, 189] width 169 height 17
paste input "01-72.062-2-25"
type input "406401-72.062-2-25"
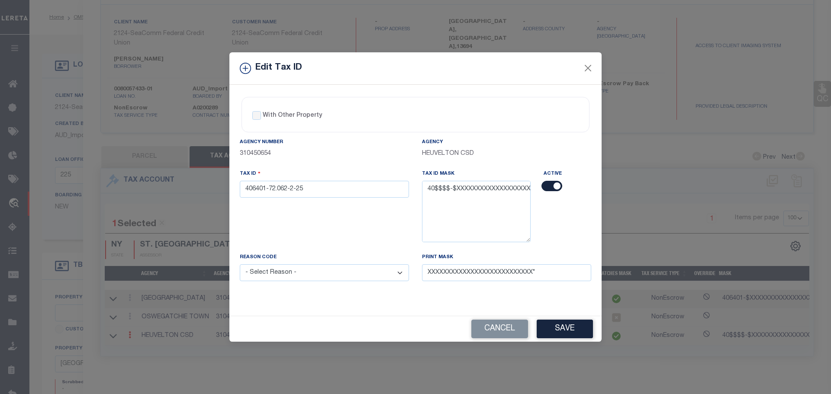
click at [321, 280] on select "- Select Reason - 099 - Other (Provide additional detail) ACT - Agency Changed …" at bounding box center [324, 272] width 169 height 17
select select "ACT"
click at [240, 265] on select "- Select Reason - 099 - Other (Provide additional detail) ACT - Agency Changed …" at bounding box center [324, 272] width 169 height 17
click at [557, 335] on button "Save" at bounding box center [565, 329] width 56 height 19
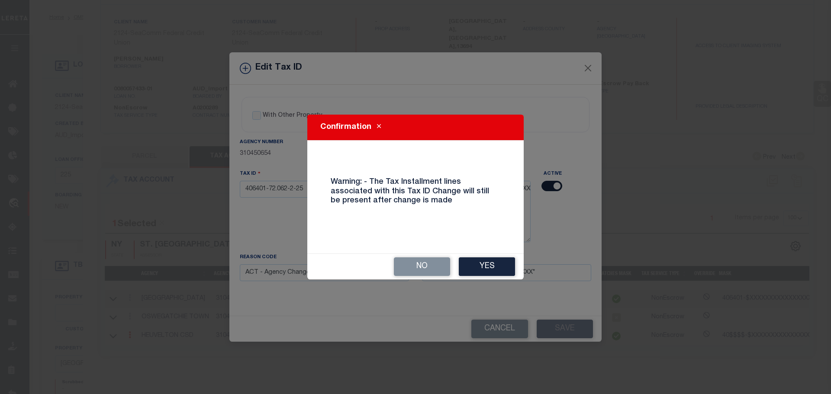
click at [484, 272] on button "Yes" at bounding box center [487, 266] width 56 height 19
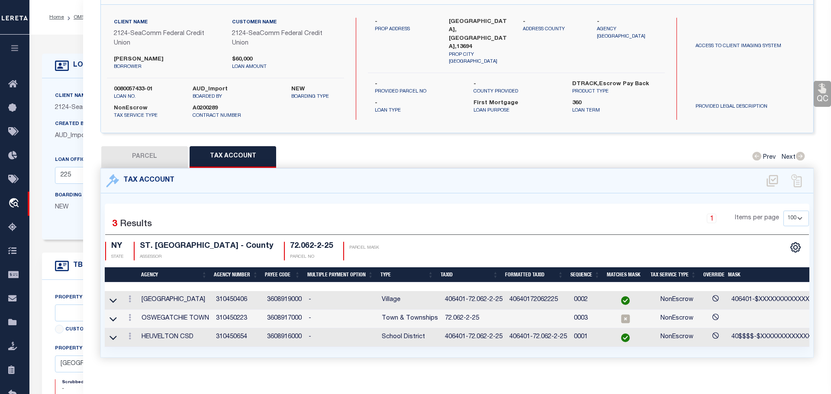
select select
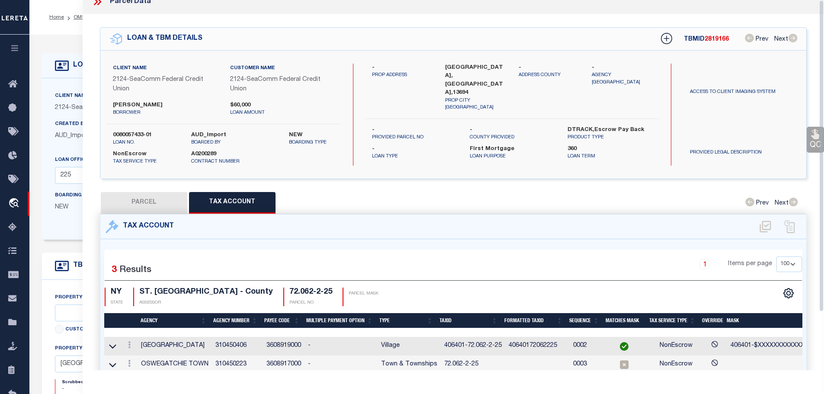
scroll to position [0, 0]
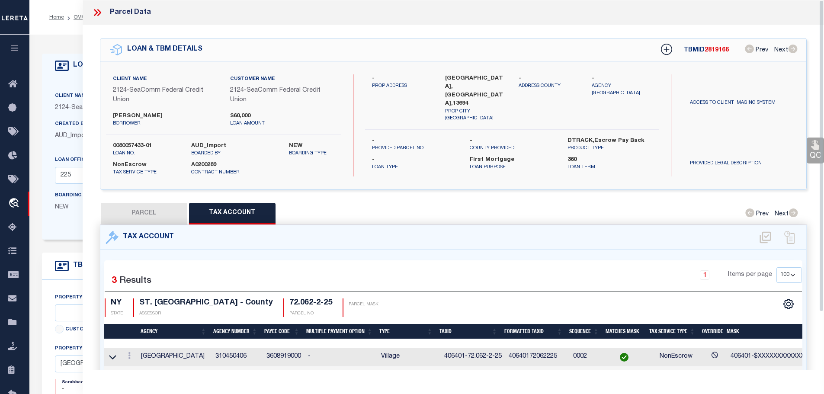
click at [95, 12] on icon at bounding box center [97, 12] width 11 height 11
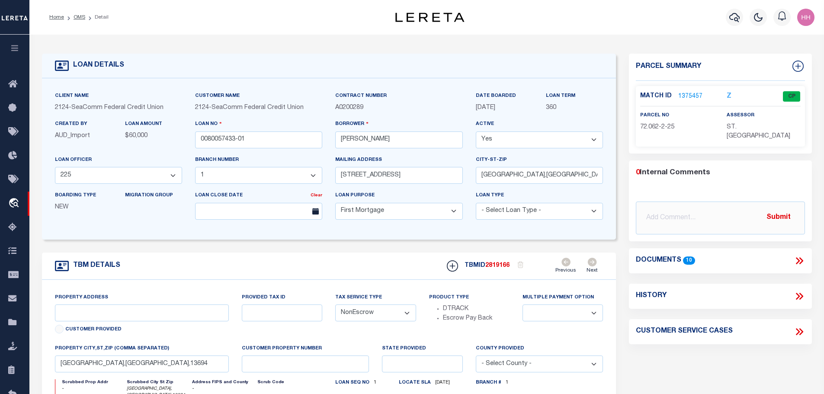
click at [74, 15] on link "OMS" at bounding box center [80, 17] width 12 height 5
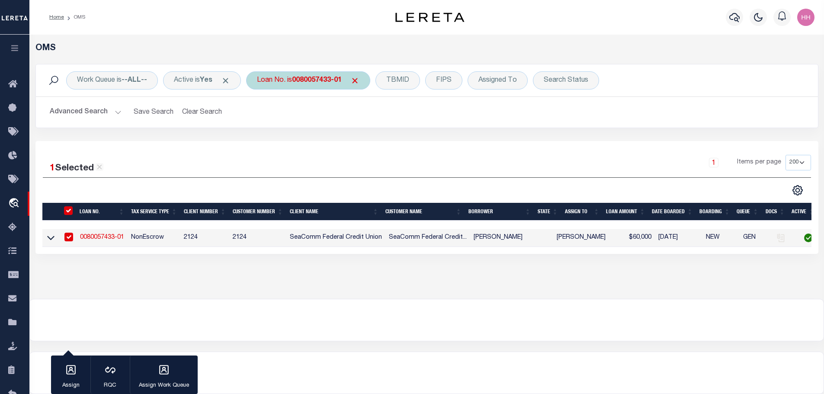
click at [314, 82] on b "0080057433-01" at bounding box center [317, 80] width 50 height 7
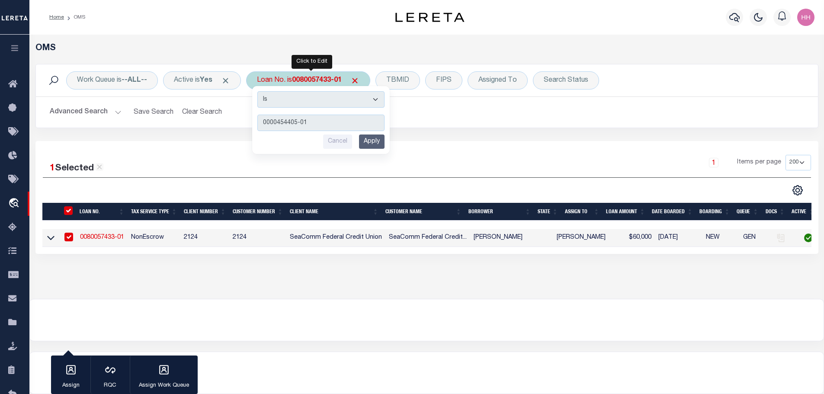
click at [370, 140] on input "Apply" at bounding box center [372, 142] width 26 height 14
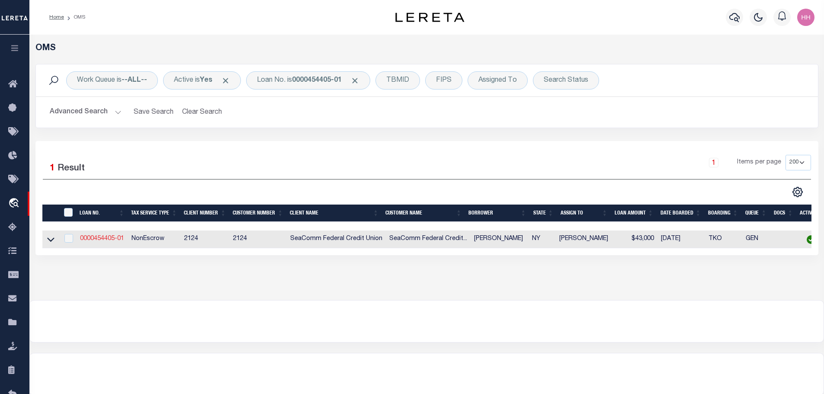
click at [93, 241] on link "0000454405-01" at bounding box center [102, 239] width 44 height 6
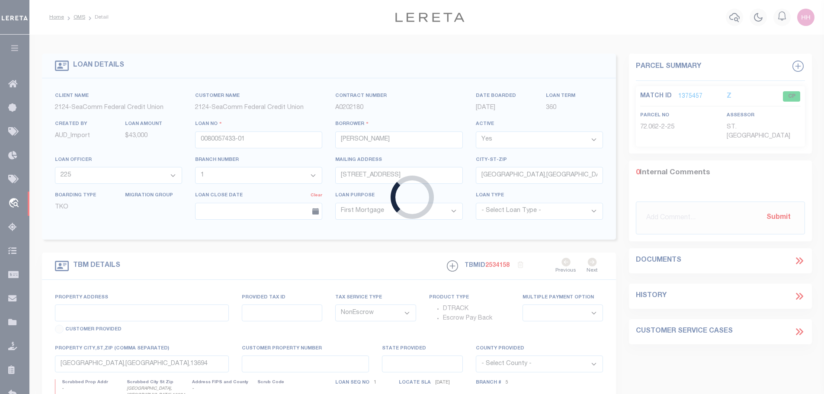
type input "0000454405-01"
type input "[PERSON_NAME]"
select select "4688"
select select "2361"
type input "PO BOX 634"
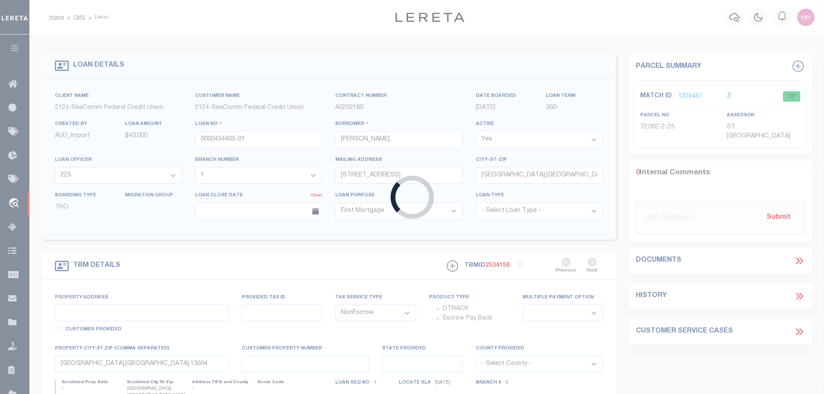
type input "[GEOGRAPHIC_DATA],[GEOGRAPHIC_DATA],13654-06"
type input "[STREET_ADDRESS]"
type input "72.062-8-19.1"
type input "Heuvelton NY 13654"
type input "NY"
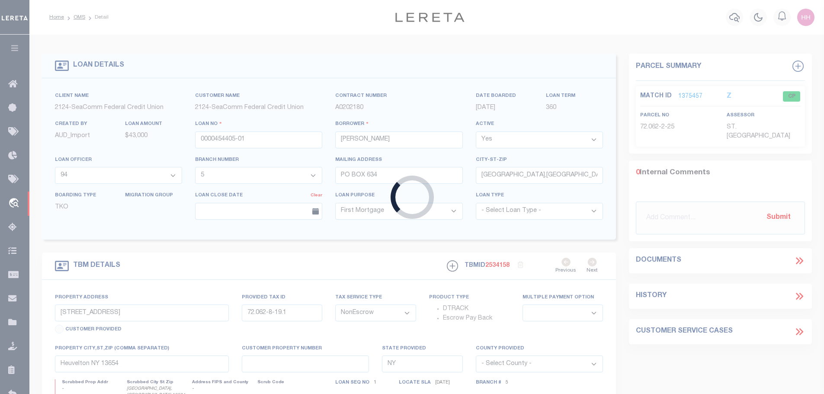
select select
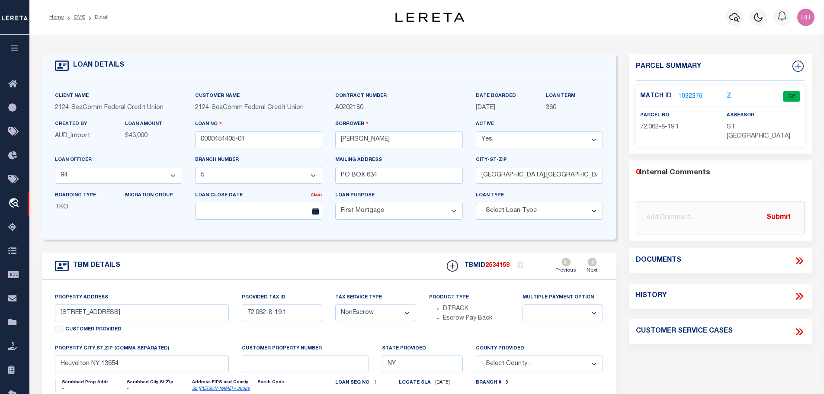
click at [687, 93] on link "1032376" at bounding box center [691, 96] width 24 height 9
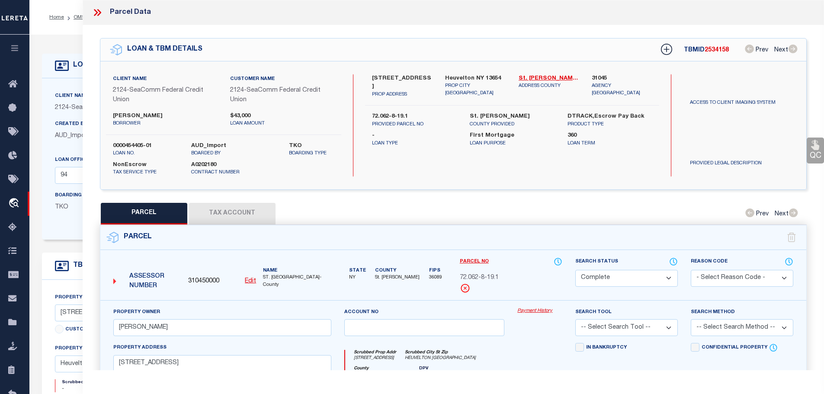
click at [232, 209] on button "Tax Account" at bounding box center [232, 214] width 87 height 22
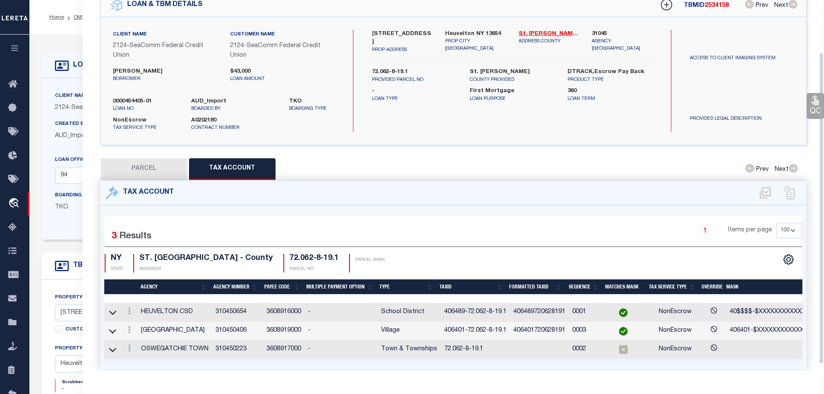
scroll to position [69, 0]
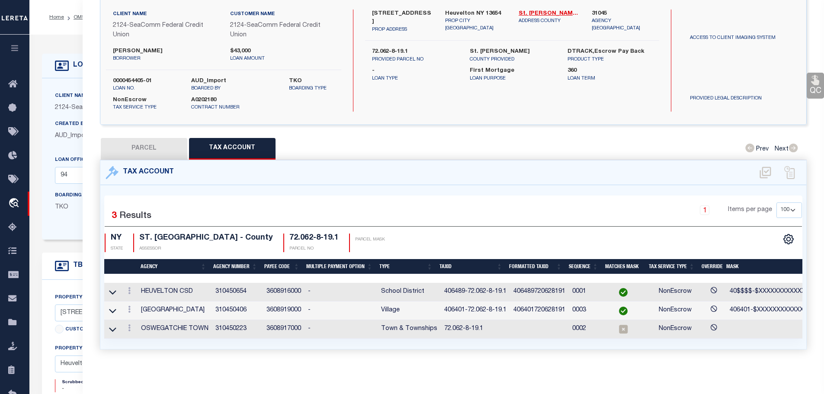
click at [454, 305] on td "406401-72.062-8-19.1" at bounding box center [475, 311] width 69 height 19
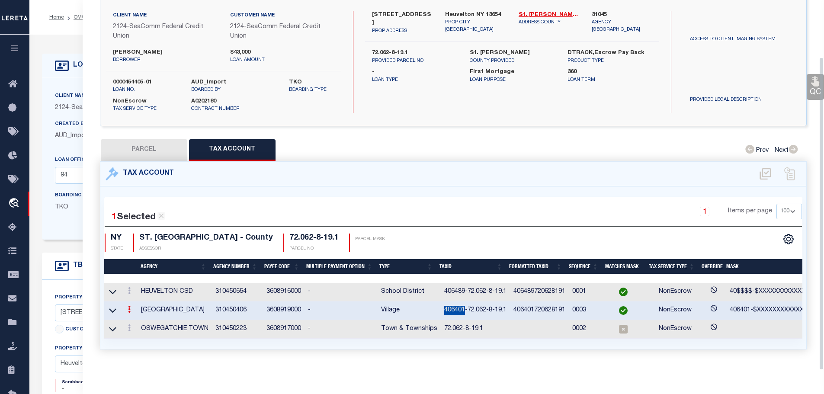
click at [454, 305] on td "406401-72.062-8-19.1" at bounding box center [475, 311] width 69 height 19
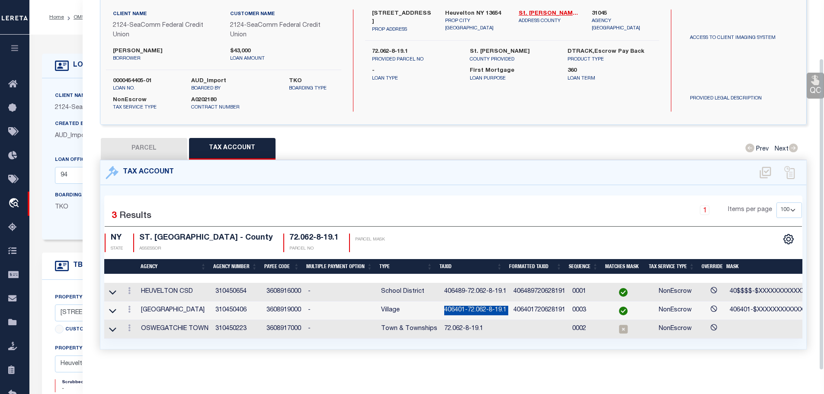
click at [454, 305] on td "406401-72.062-8-19.1" at bounding box center [475, 311] width 69 height 19
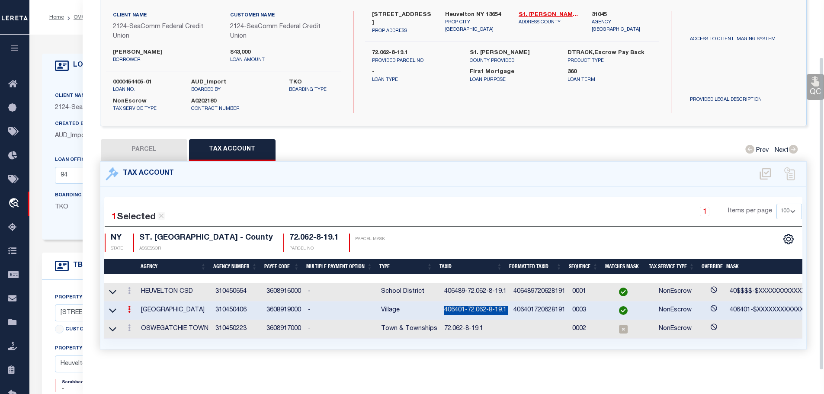
copy td "406401-72.062-8-19.1"
click at [130, 287] on icon at bounding box center [129, 290] width 3 height 7
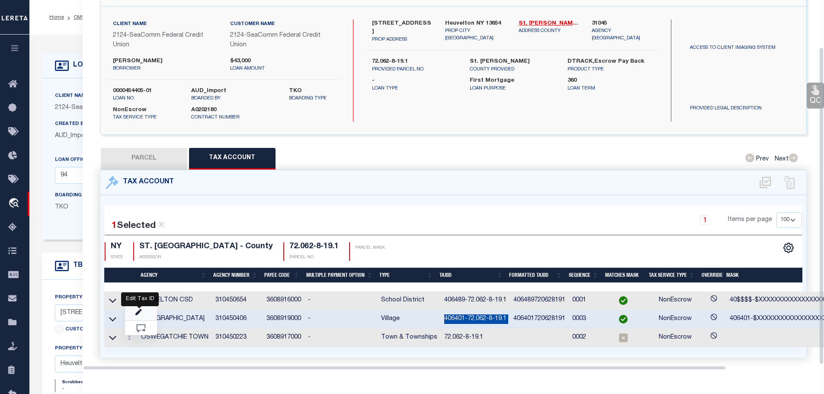
click at [139, 309] on icon "" at bounding box center [138, 312] width 6 height 6
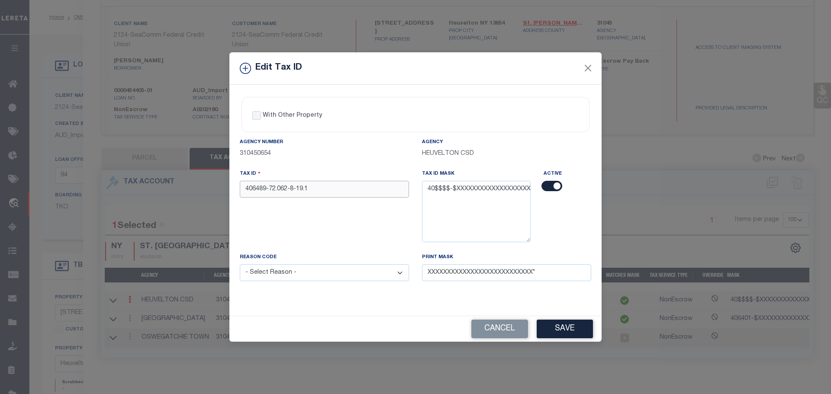
click at [313, 192] on input "406489-72.062-8-19.1" at bounding box center [324, 189] width 169 height 17
paste input "01-72.062-8-19.1"
click at [318, 273] on select "- Select Reason - 099 - Other (Provide additional detail) ACT - Agency Changed …" at bounding box center [324, 272] width 169 height 17
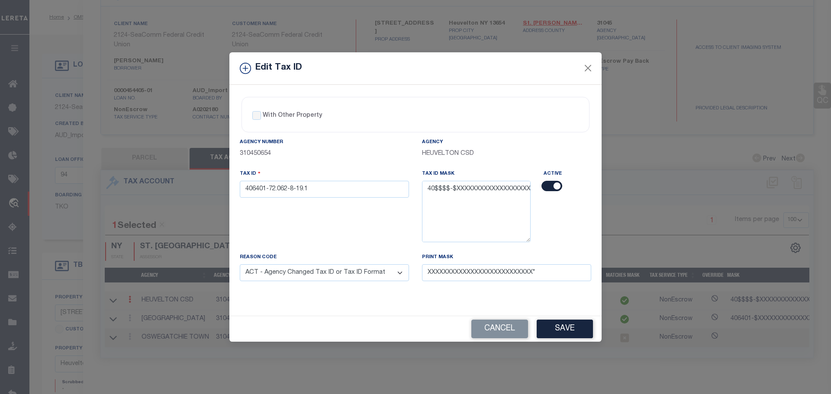
click at [240, 265] on select "- Select Reason - 099 - Other (Provide additional detail) ACT - Agency Changed …" at bounding box center [324, 272] width 169 height 17
click at [553, 329] on button "Save" at bounding box center [565, 329] width 56 height 19
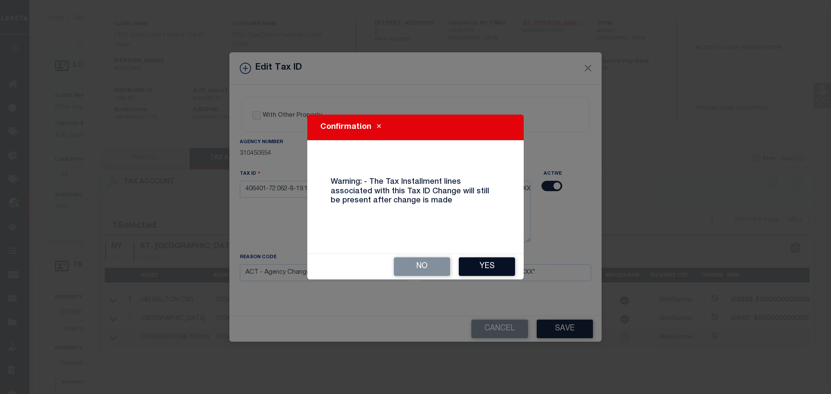
click at [482, 266] on button "Yes" at bounding box center [487, 266] width 56 height 19
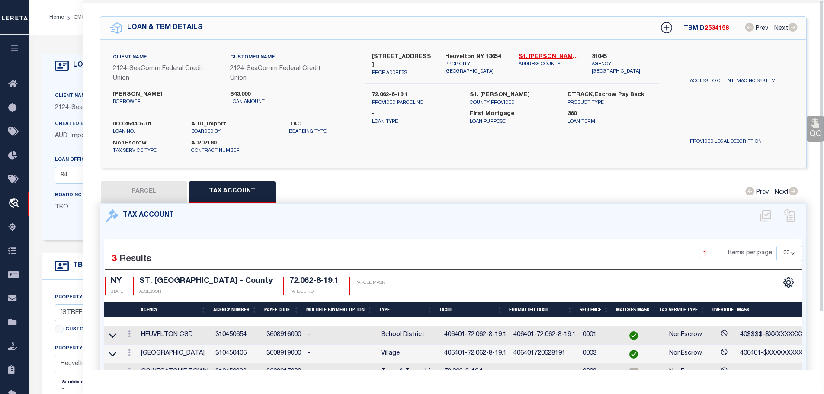
scroll to position [0, 0]
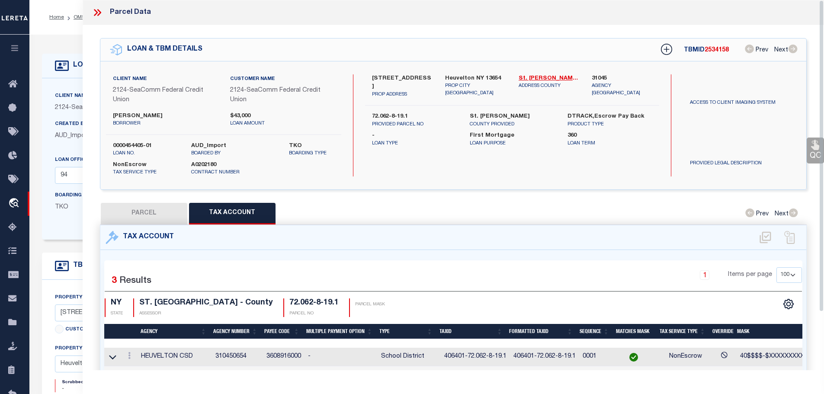
click at [95, 10] on icon at bounding box center [97, 12] width 11 height 11
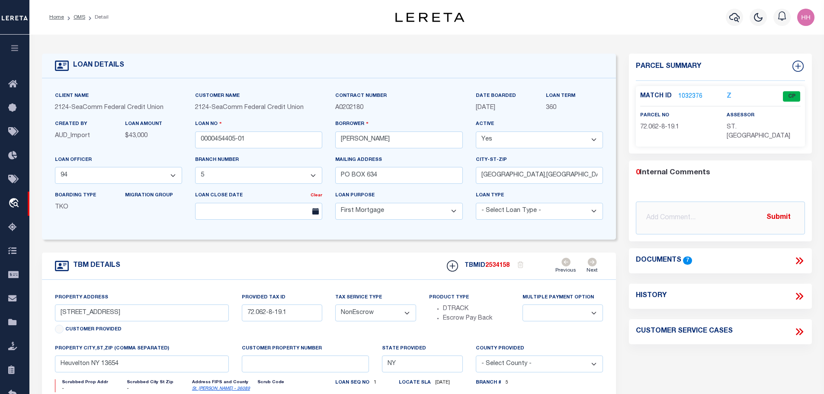
drag, startPoint x: 73, startPoint y: 18, endPoint x: 96, endPoint y: 26, distance: 24.2
click at [74, 18] on link "OMS" at bounding box center [80, 17] width 12 height 5
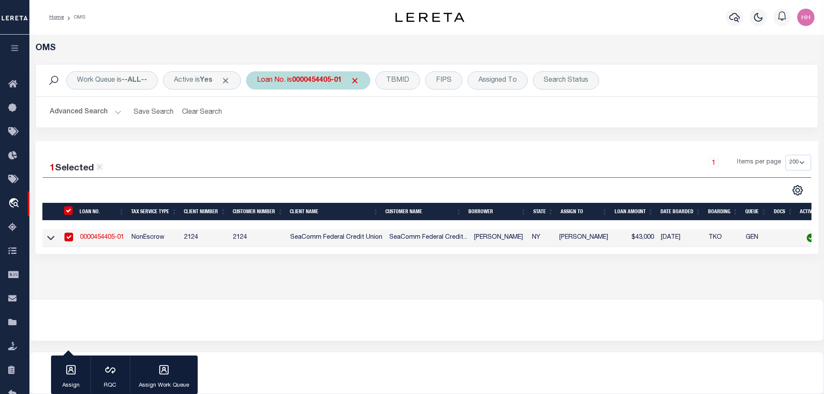
click at [314, 79] on b "0000454405-01" at bounding box center [317, 80] width 50 height 7
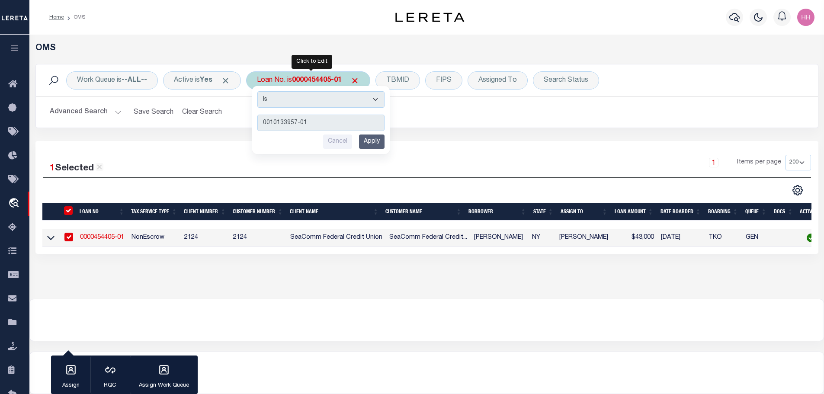
click at [376, 139] on input "Apply" at bounding box center [372, 142] width 26 height 14
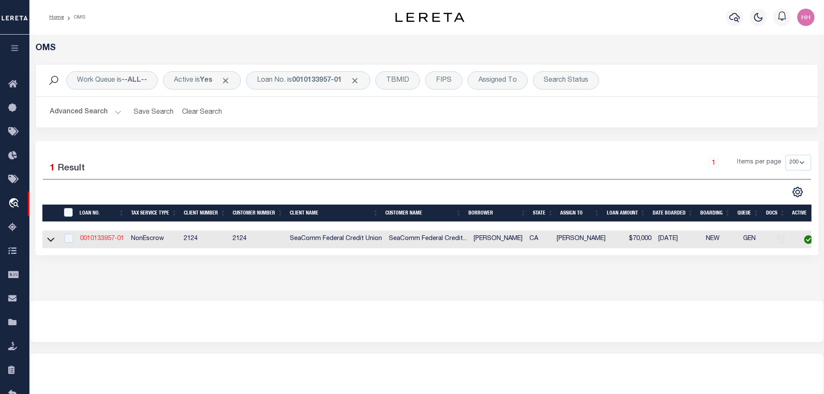
click at [96, 238] on link "0010133957-01" at bounding box center [102, 239] width 44 height 6
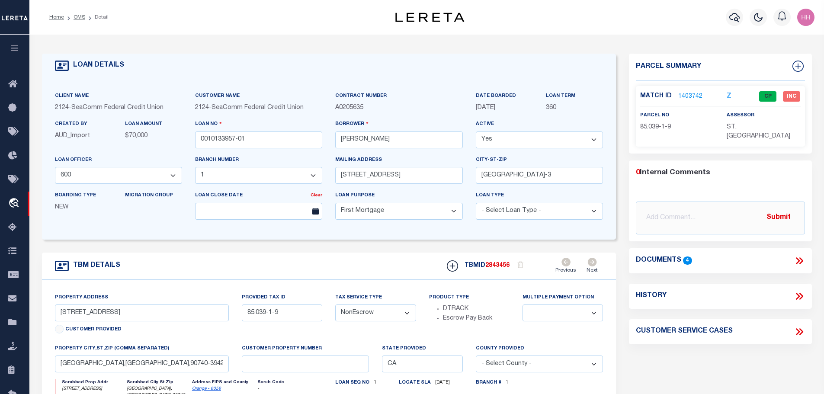
click at [688, 94] on link "1403742" at bounding box center [691, 96] width 24 height 9
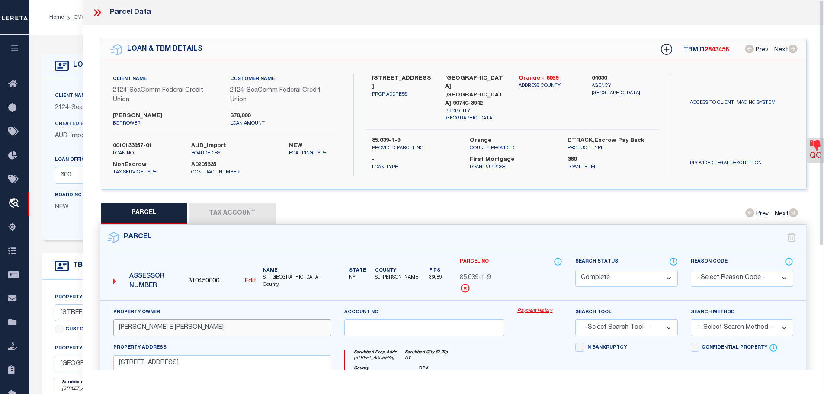
click at [122, 325] on input "[PERSON_NAME] E [PERSON_NAME]" at bounding box center [222, 327] width 218 height 17
click at [96, 12] on icon at bounding box center [96, 12] width 4 height 7
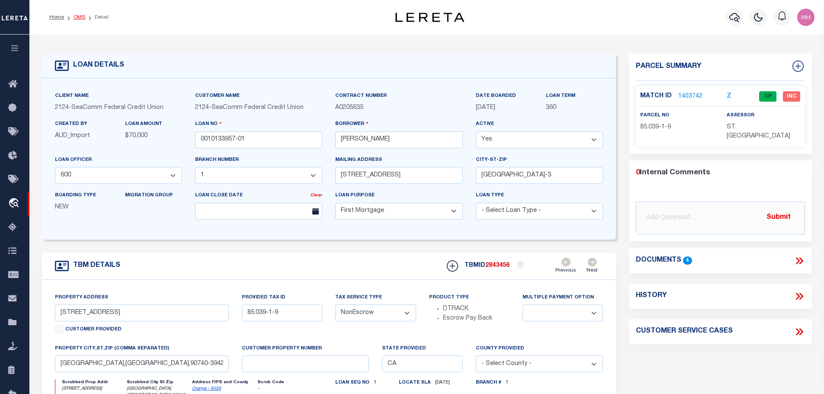
click at [76, 18] on link "OMS" at bounding box center [80, 17] width 12 height 5
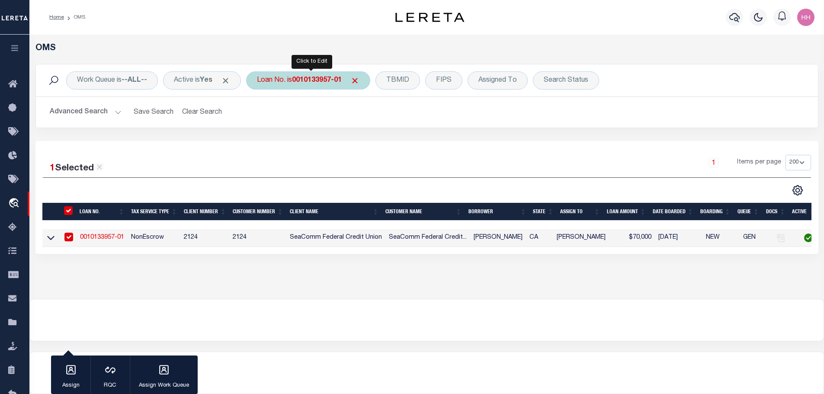
click at [329, 77] on b "0010133957-01" at bounding box center [317, 80] width 50 height 7
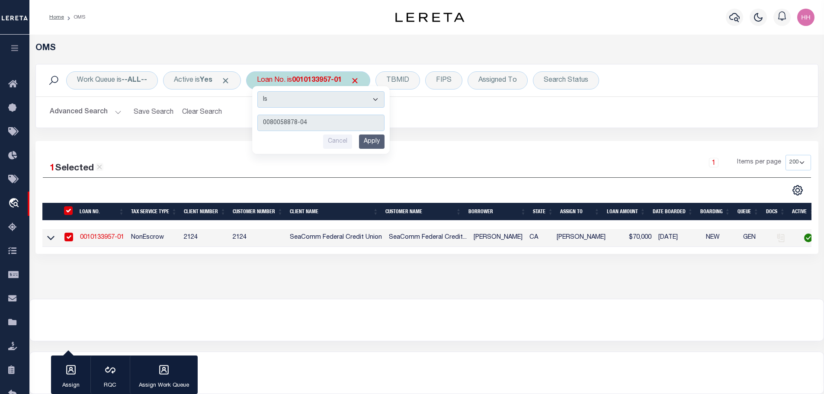
click at [375, 138] on input "Apply" at bounding box center [372, 142] width 26 height 14
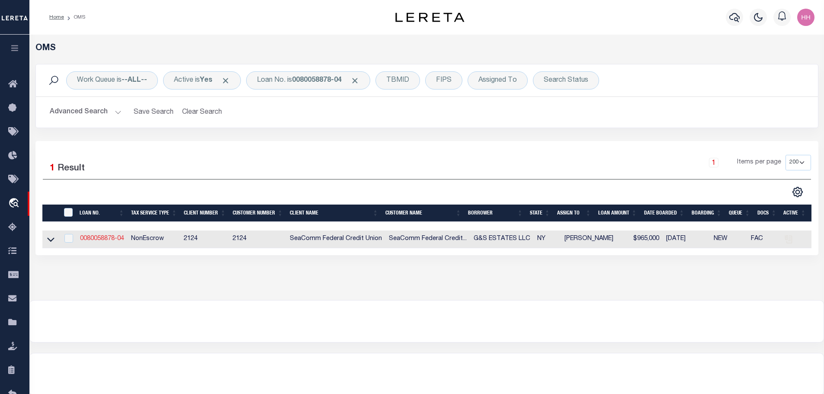
click at [98, 237] on link "0080058878-04" at bounding box center [102, 239] width 44 height 6
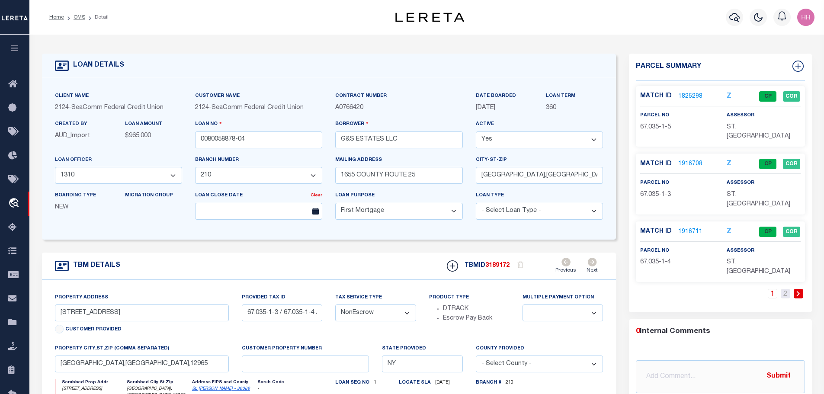
click at [789, 289] on link "2" at bounding box center [786, 294] width 10 height 10
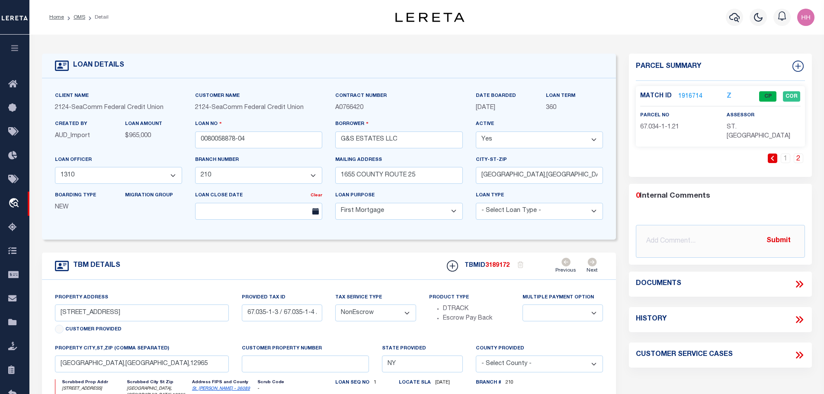
click at [682, 89] on div "Match ID 1916714 Z CP COR parcel no assessor" at bounding box center [720, 116] width 169 height 61
click at [685, 97] on link "1916714" at bounding box center [691, 96] width 24 height 9
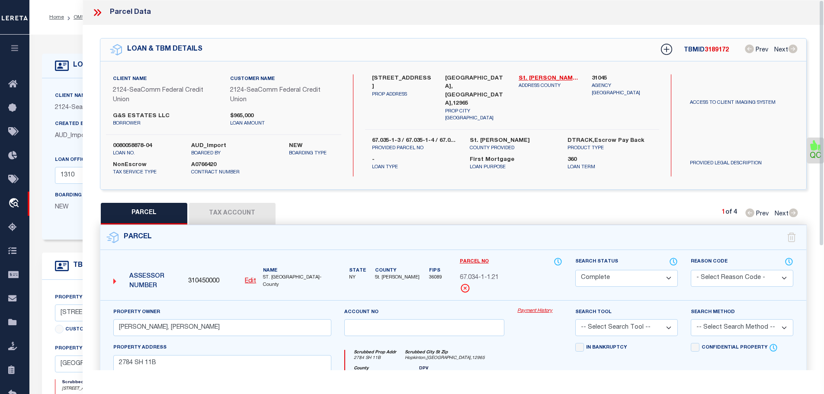
click at [232, 208] on button "Tax Account" at bounding box center [232, 214] width 87 height 22
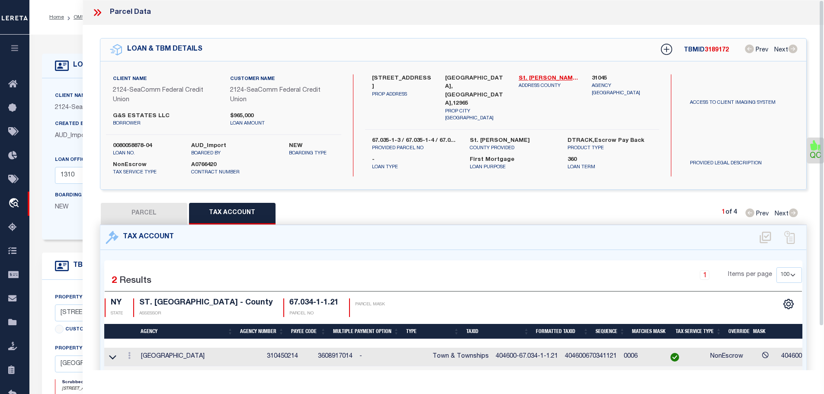
click at [96, 15] on icon at bounding box center [97, 12] width 11 height 11
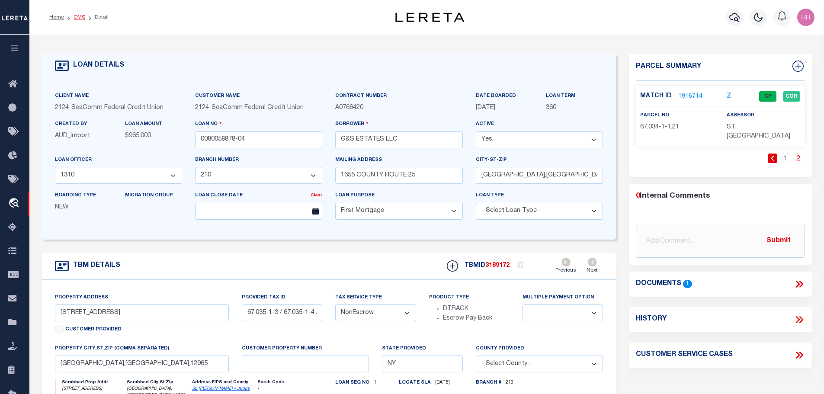
click at [77, 17] on link "OMS" at bounding box center [80, 17] width 12 height 5
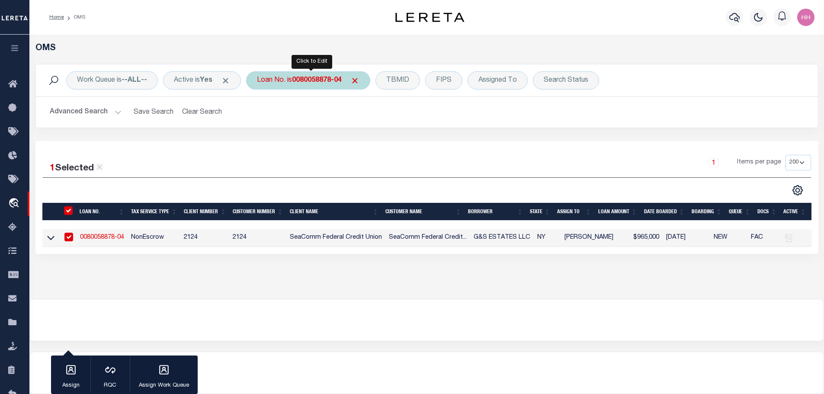
click at [297, 77] on b "0080058878-04" at bounding box center [317, 80] width 50 height 7
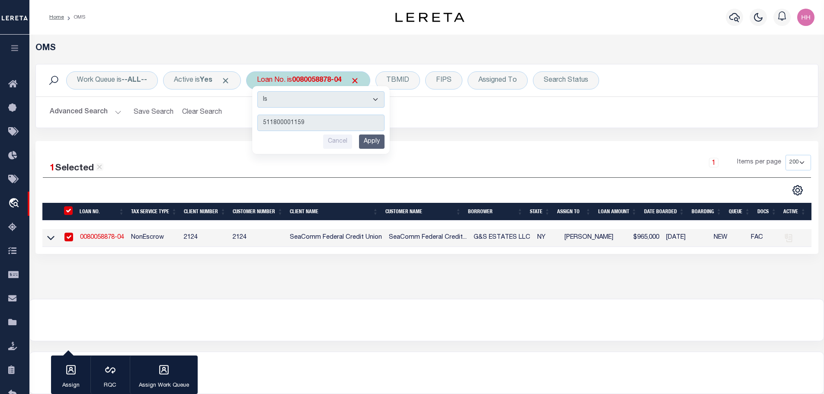
click at [379, 141] on input "Apply" at bounding box center [372, 142] width 26 height 14
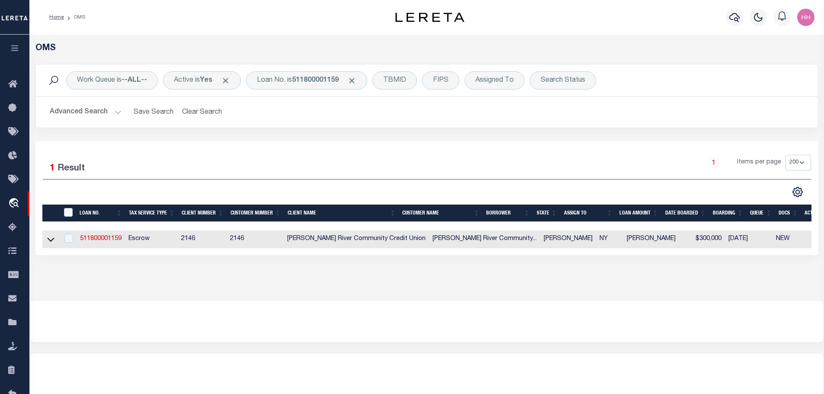
click at [109, 237] on link "511800001159" at bounding box center [101, 239] width 42 height 6
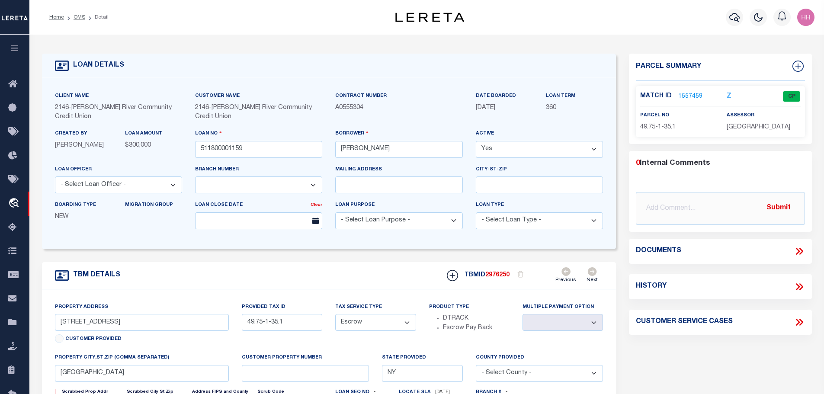
click at [691, 93] on link "1557459" at bounding box center [691, 96] width 24 height 9
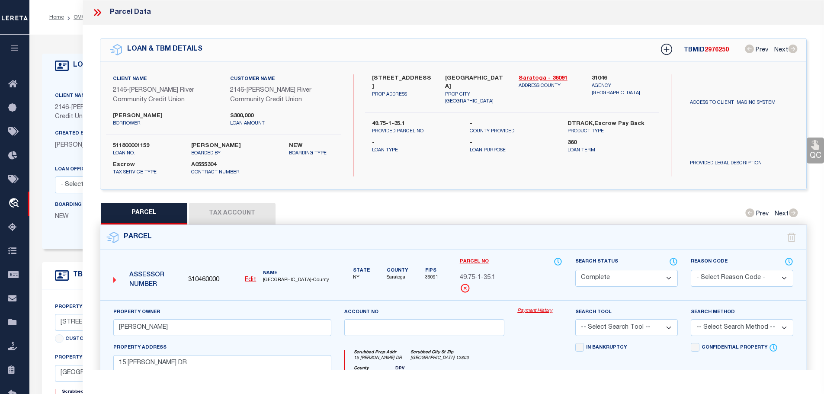
click at [238, 214] on button "Tax Account" at bounding box center [232, 214] width 87 height 22
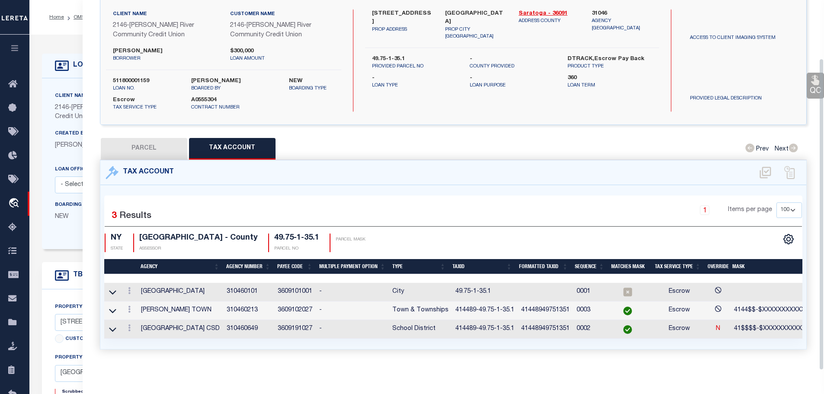
scroll to position [69, 0]
click at [469, 309] on td "414489-49.75-1-35.1" at bounding box center [485, 311] width 66 height 19
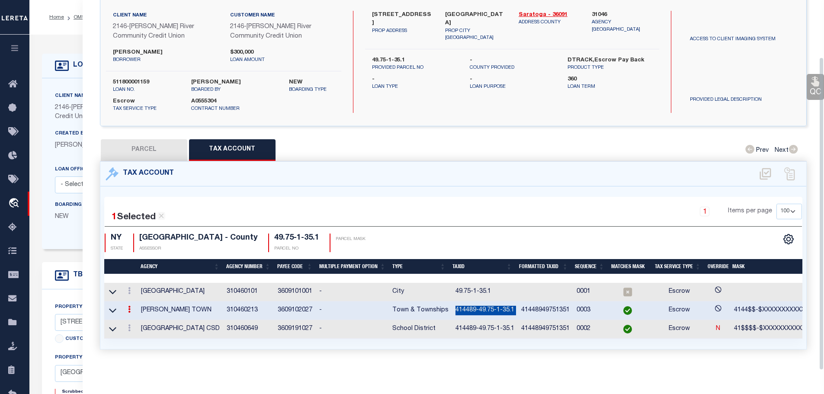
scroll to position [67, 0]
click at [129, 139] on button "PARCEL" at bounding box center [144, 150] width 87 height 22
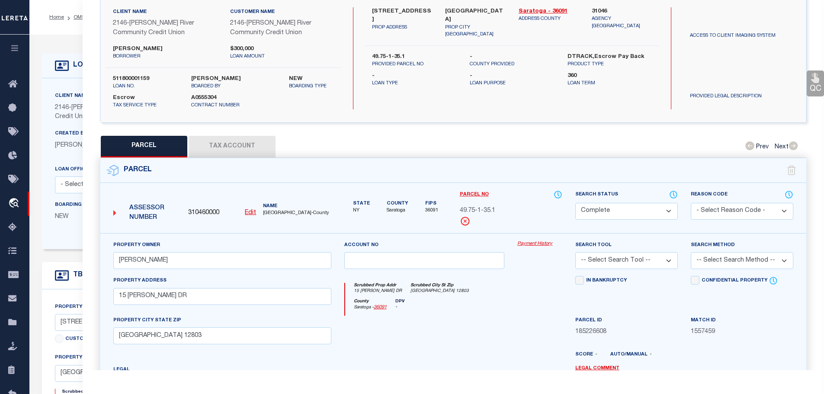
click at [221, 151] on button "Tax Account" at bounding box center [232, 147] width 87 height 22
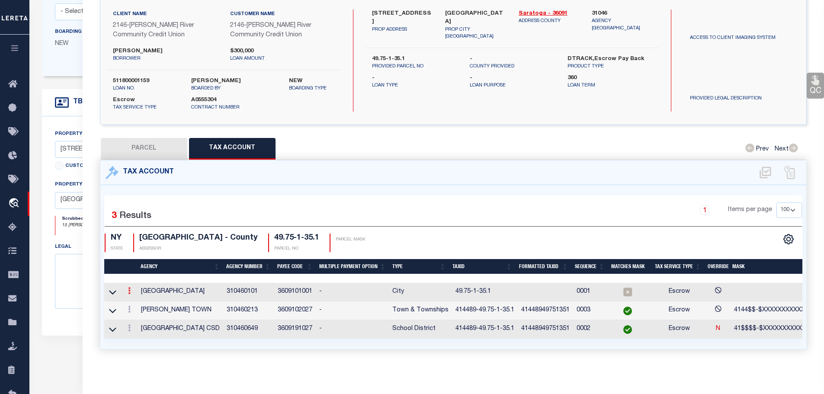
click at [129, 288] on icon at bounding box center [129, 290] width 3 height 7
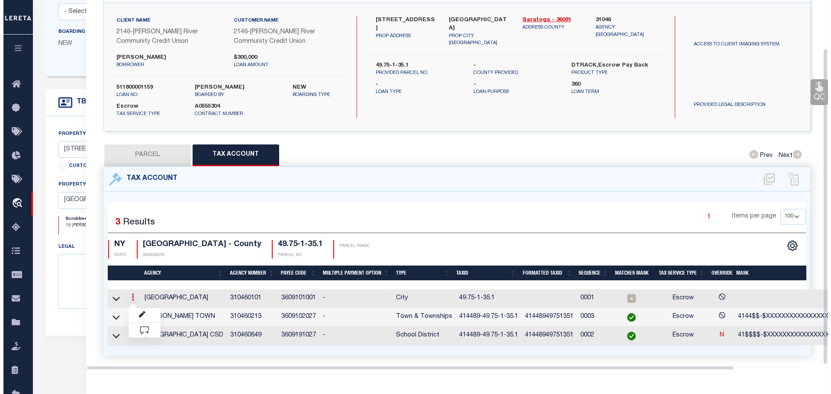
scroll to position [57, 0]
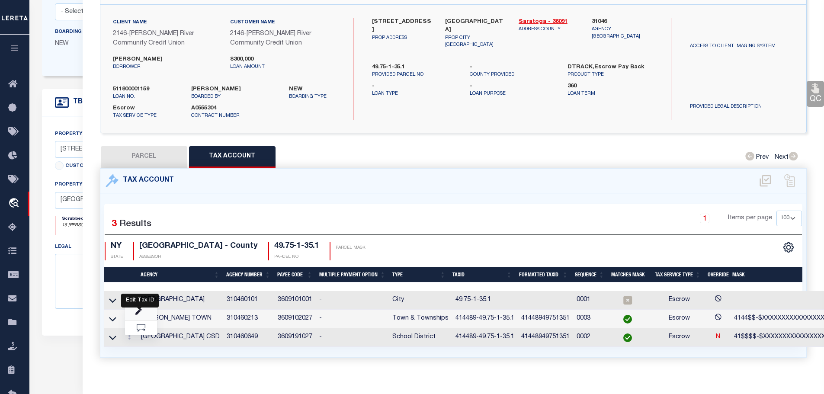
click at [138, 311] on icon "" at bounding box center [138, 312] width 6 height 6
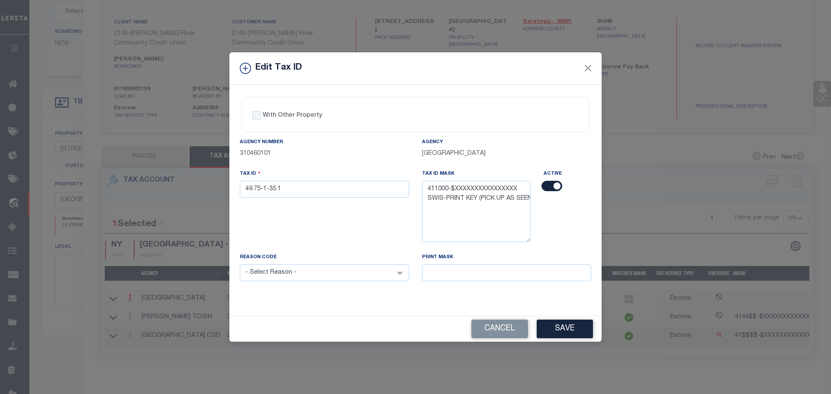
click at [546, 185] on input "checkbox" at bounding box center [551, 186] width 21 height 10
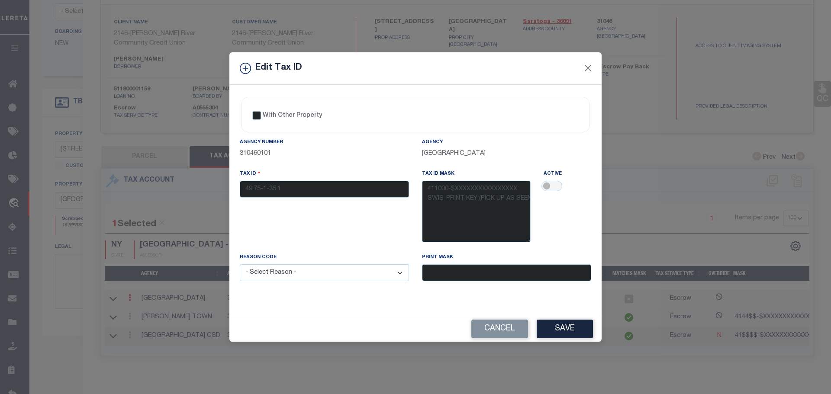
click at [305, 273] on select "- Select Reason - 099 - Other (Provide additional detail) ACT - Agency Changed …" at bounding box center [324, 272] width 169 height 17
click at [240, 265] on select "- Select Reason - 099 - Other (Provide additional detail) ACT - Agency Changed …" at bounding box center [324, 272] width 169 height 17
click at [566, 328] on button "Save" at bounding box center [565, 329] width 56 height 19
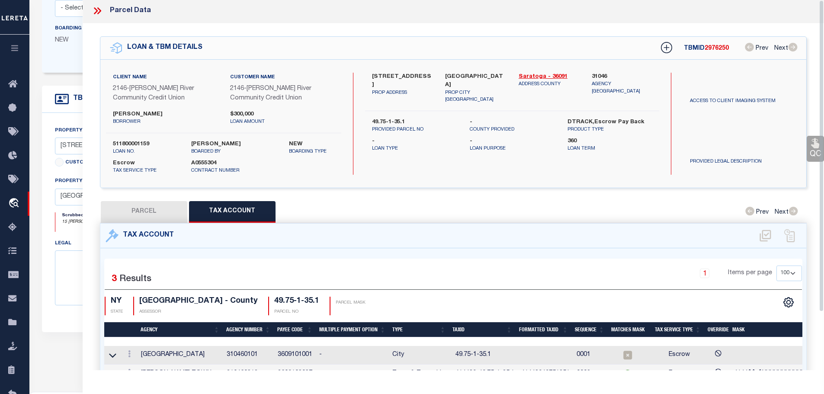
scroll to position [0, 0]
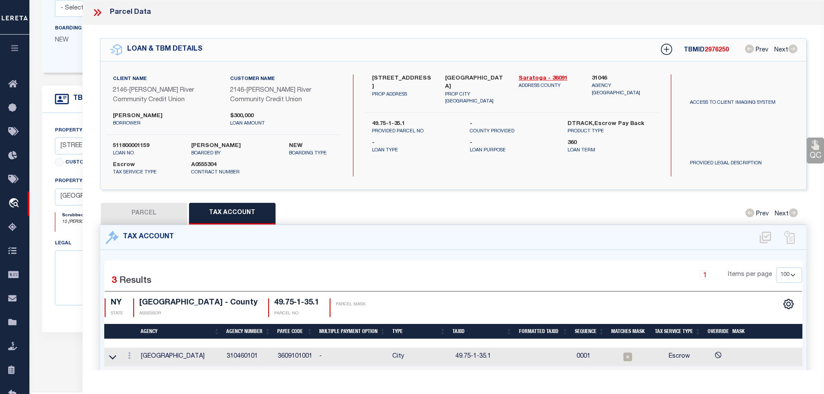
click at [100, 12] on icon at bounding box center [97, 12] width 11 height 11
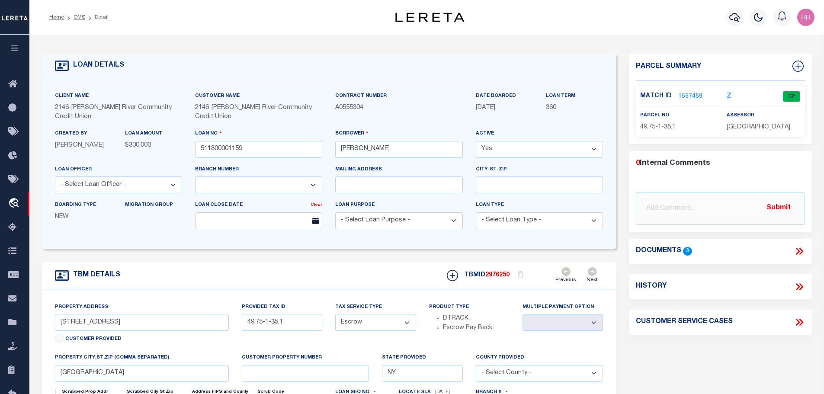
drag, startPoint x: 75, startPoint y: 17, endPoint x: 92, endPoint y: 23, distance: 17.5
click at [75, 17] on link "OMS" at bounding box center [80, 17] width 12 height 5
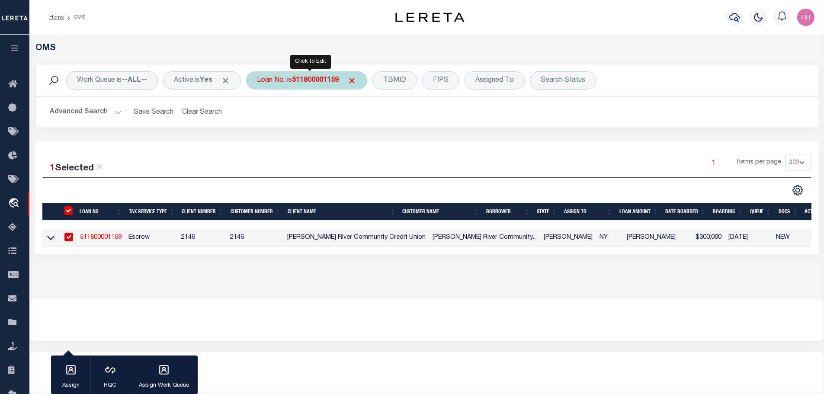
click at [315, 80] on b "511800001159" at bounding box center [315, 80] width 47 height 7
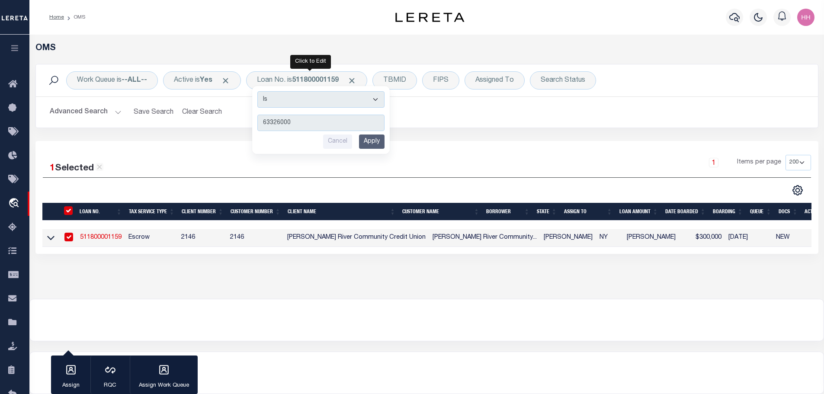
click at [379, 140] on input "Apply" at bounding box center [372, 142] width 26 height 14
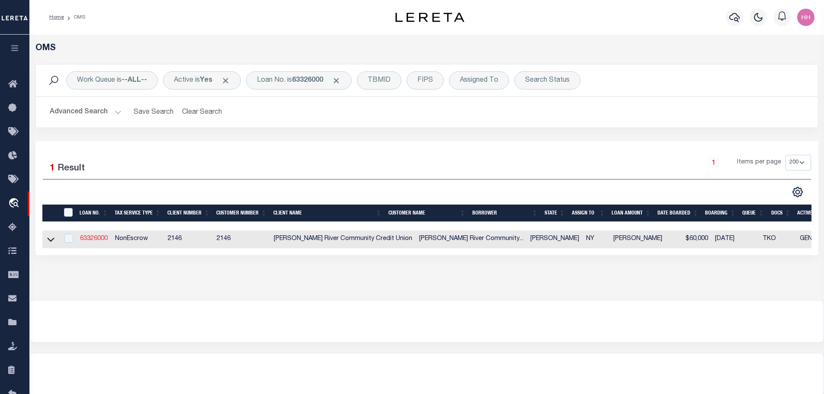
click at [90, 237] on link "63326000" at bounding box center [94, 239] width 28 height 6
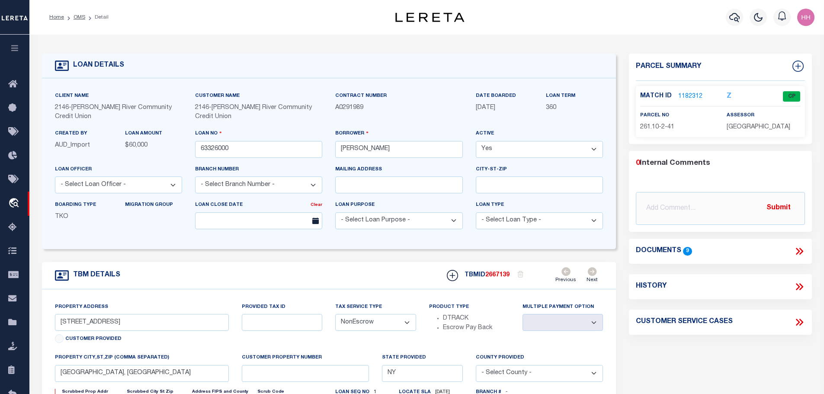
click at [692, 92] on link "1182312" at bounding box center [691, 96] width 24 height 9
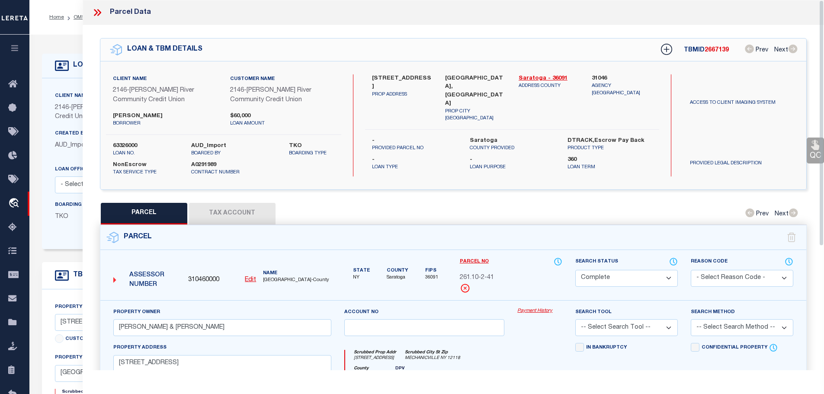
click at [254, 208] on button "Tax Account" at bounding box center [232, 214] width 87 height 22
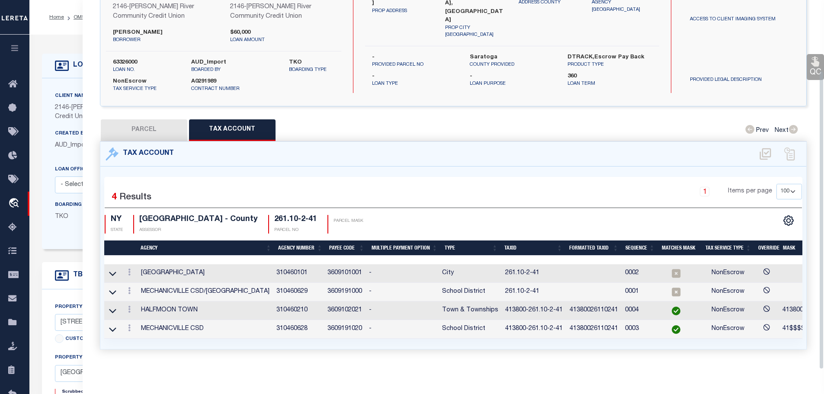
scroll to position [88, 0]
click at [129, 269] on icon at bounding box center [129, 272] width 3 height 7
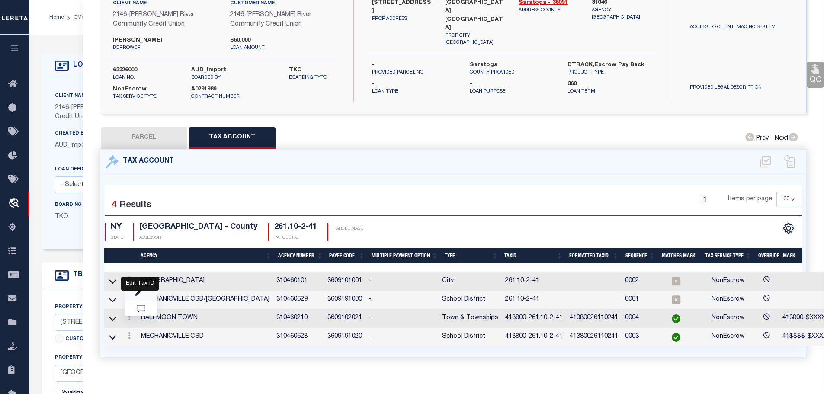
click at [139, 291] on icon "" at bounding box center [138, 293] width 6 height 6
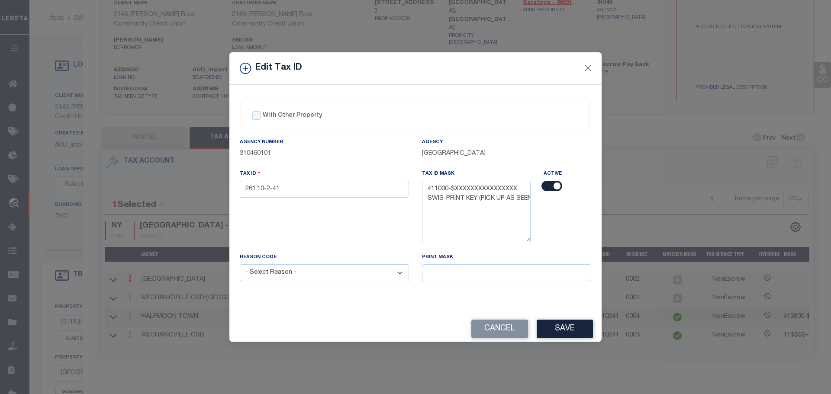
click at [553, 188] on input "checkbox" at bounding box center [551, 186] width 21 height 10
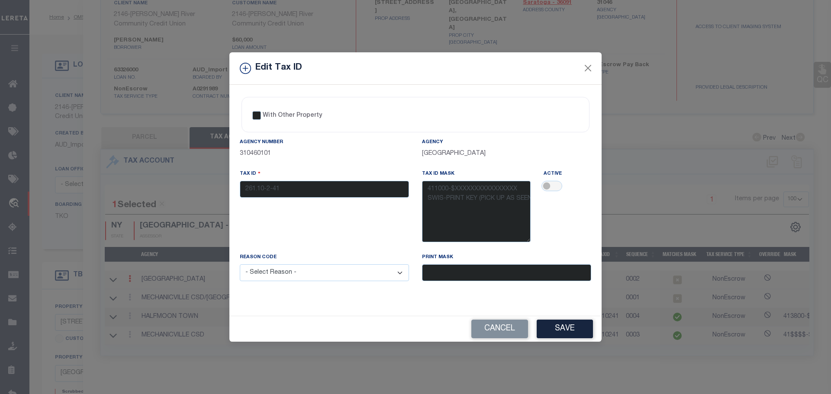
click at [344, 275] on select "- Select Reason - 099 - Other (Provide additional detail) ACT - Agency Changed …" at bounding box center [324, 272] width 169 height 17
click at [240, 265] on select "- Select Reason - 099 - Other (Provide additional detail) ACT - Agency Changed …" at bounding box center [324, 272] width 169 height 17
click at [563, 329] on button "Save" at bounding box center [565, 329] width 56 height 19
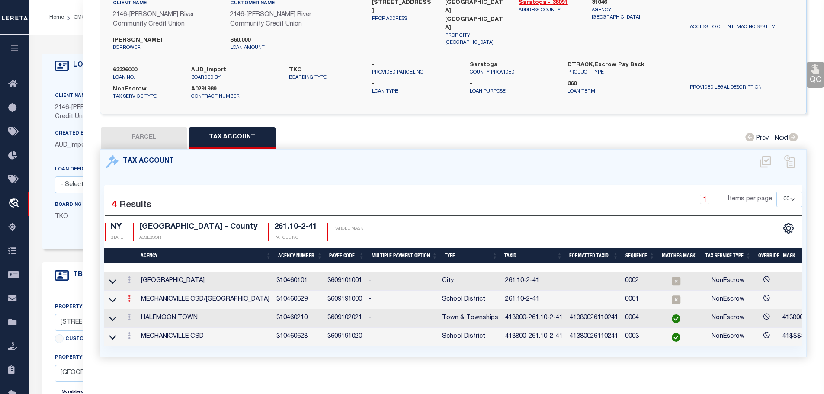
click at [129, 296] on link at bounding box center [130, 299] width 10 height 7
click at [138, 312] on icon at bounding box center [138, 312] width 6 height 6
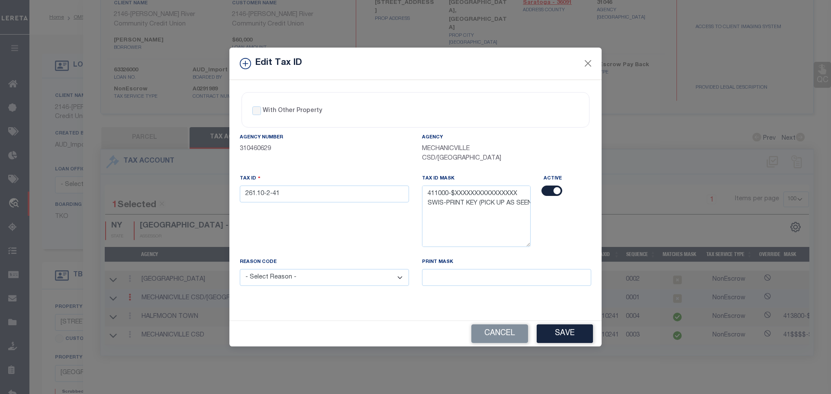
click at [547, 190] on input "checkbox" at bounding box center [551, 191] width 21 height 10
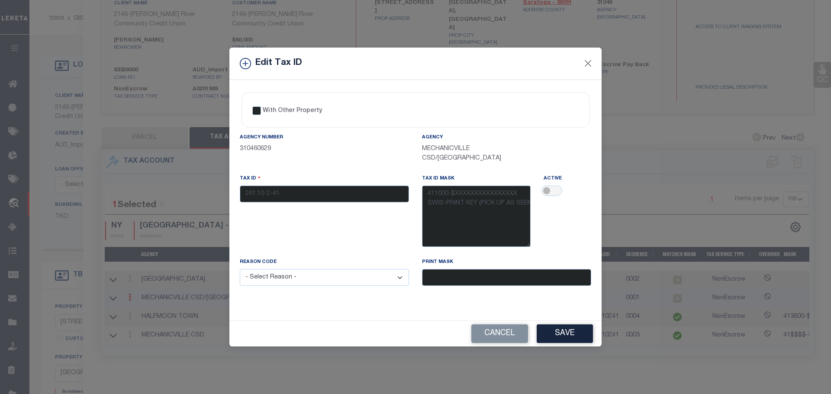
click at [343, 280] on select "- Select Reason - 099 - Other (Provide additional detail) ACT - Agency Changed …" at bounding box center [324, 277] width 169 height 17
click at [240, 270] on select "- Select Reason - 099 - Other (Provide additional detail) ACT - Agency Changed …" at bounding box center [324, 277] width 169 height 17
click at [559, 333] on button "Save" at bounding box center [565, 334] width 56 height 19
